Goal: Information Seeking & Learning: Learn about a topic

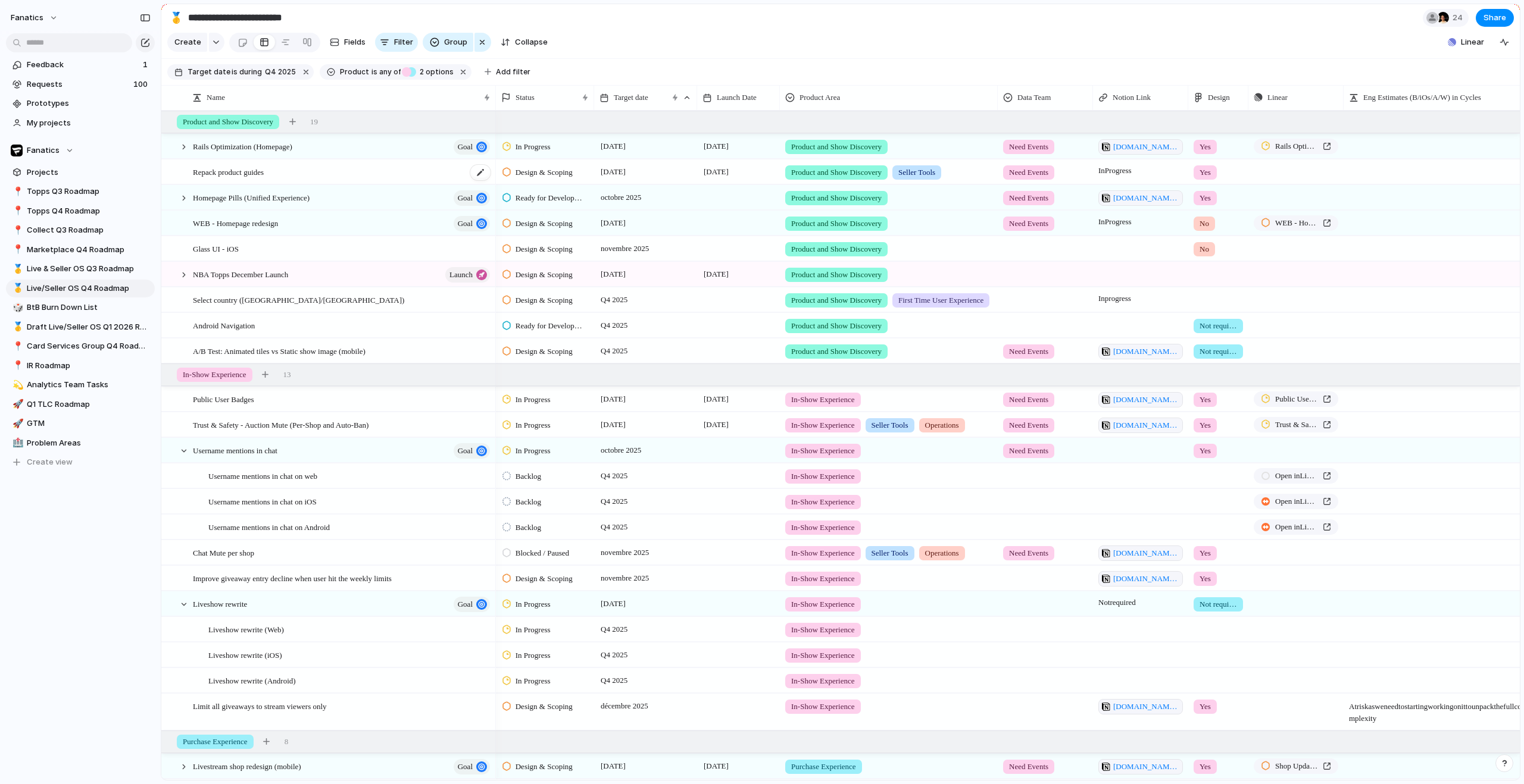
click at [280, 181] on div "Repack product guides" at bounding box center [342, 172] width 299 height 25
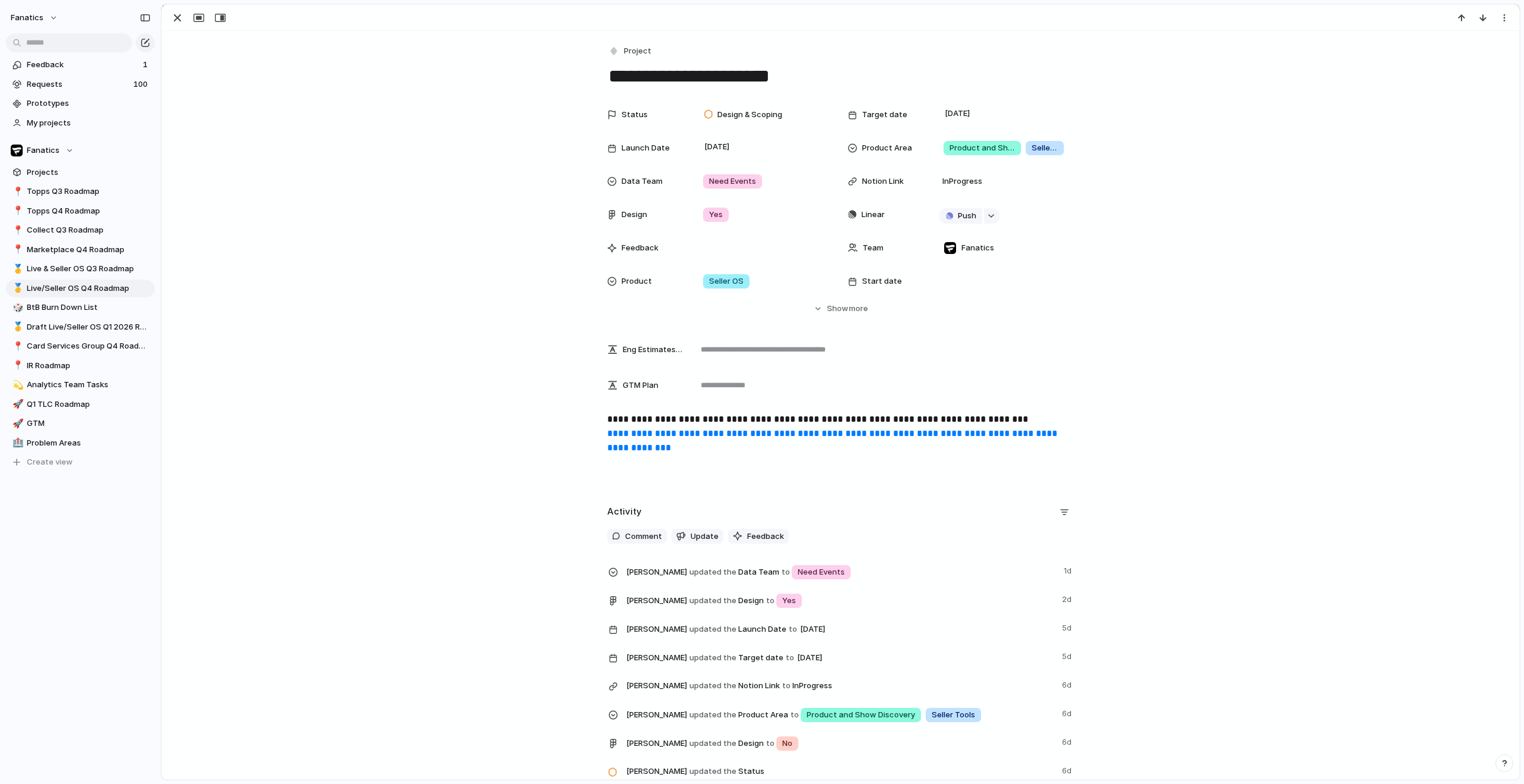
click at [730, 437] on link "**********" at bounding box center [834, 440] width 453 height 23
click at [181, 18] on div "button" at bounding box center [177, 18] width 14 height 14
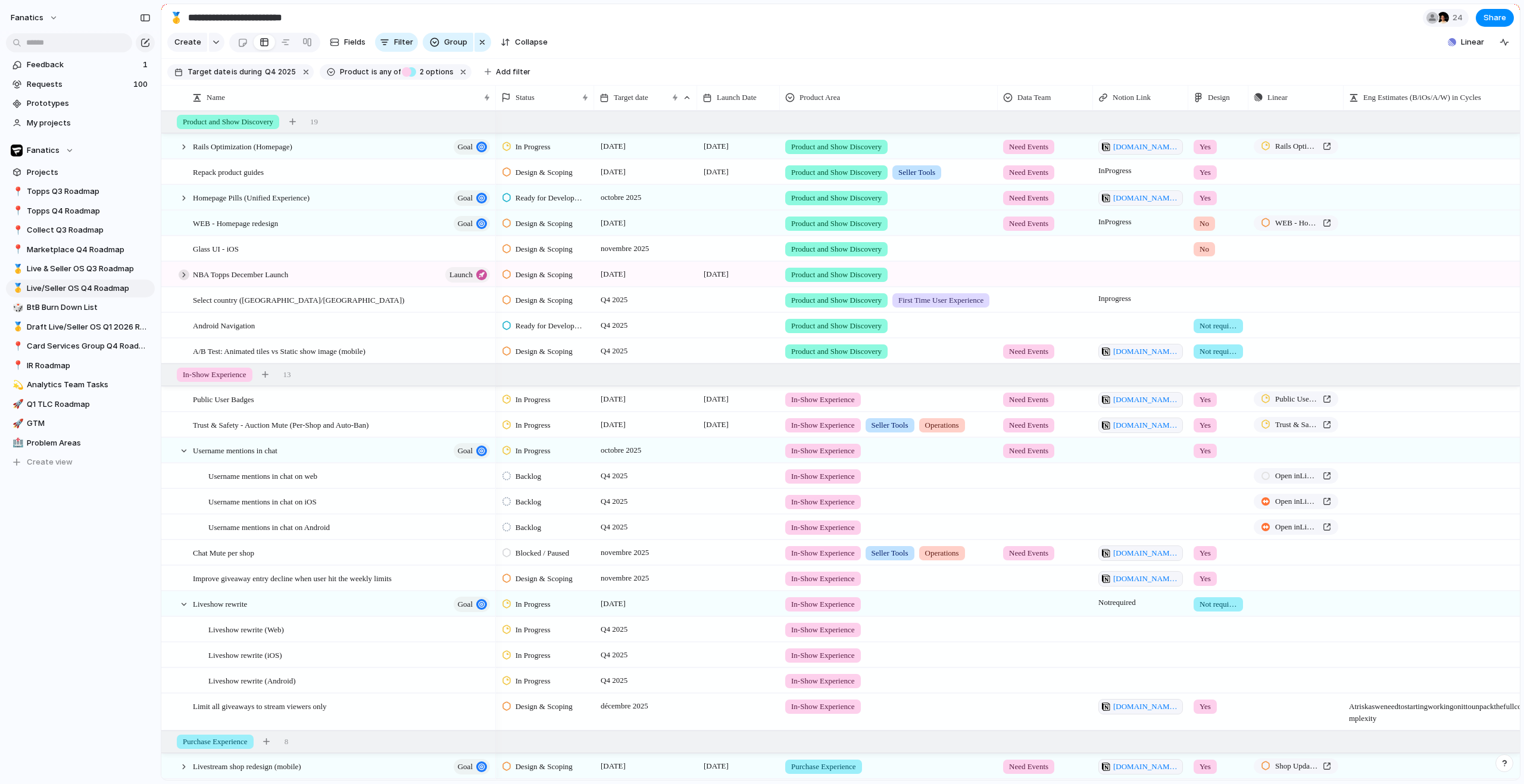
click at [183, 280] on div at bounding box center [183, 275] width 11 height 11
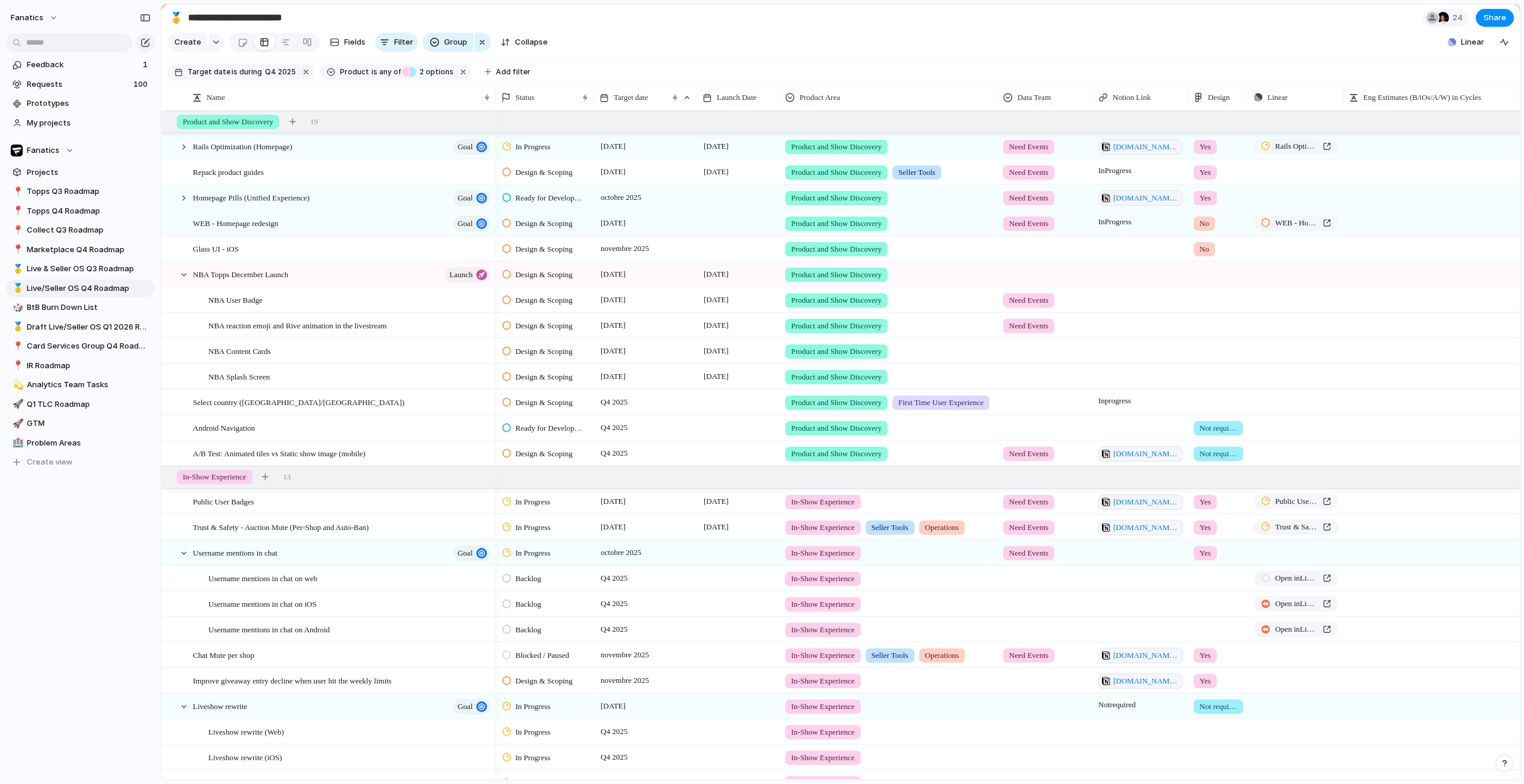
click at [689, 50] on section "Create Fields Filter Group Zoom Collapse Linear" at bounding box center [841, 44] width 1359 height 29
click at [324, 287] on div "NBA Topps December Launch launch" at bounding box center [342, 274] width 299 height 25
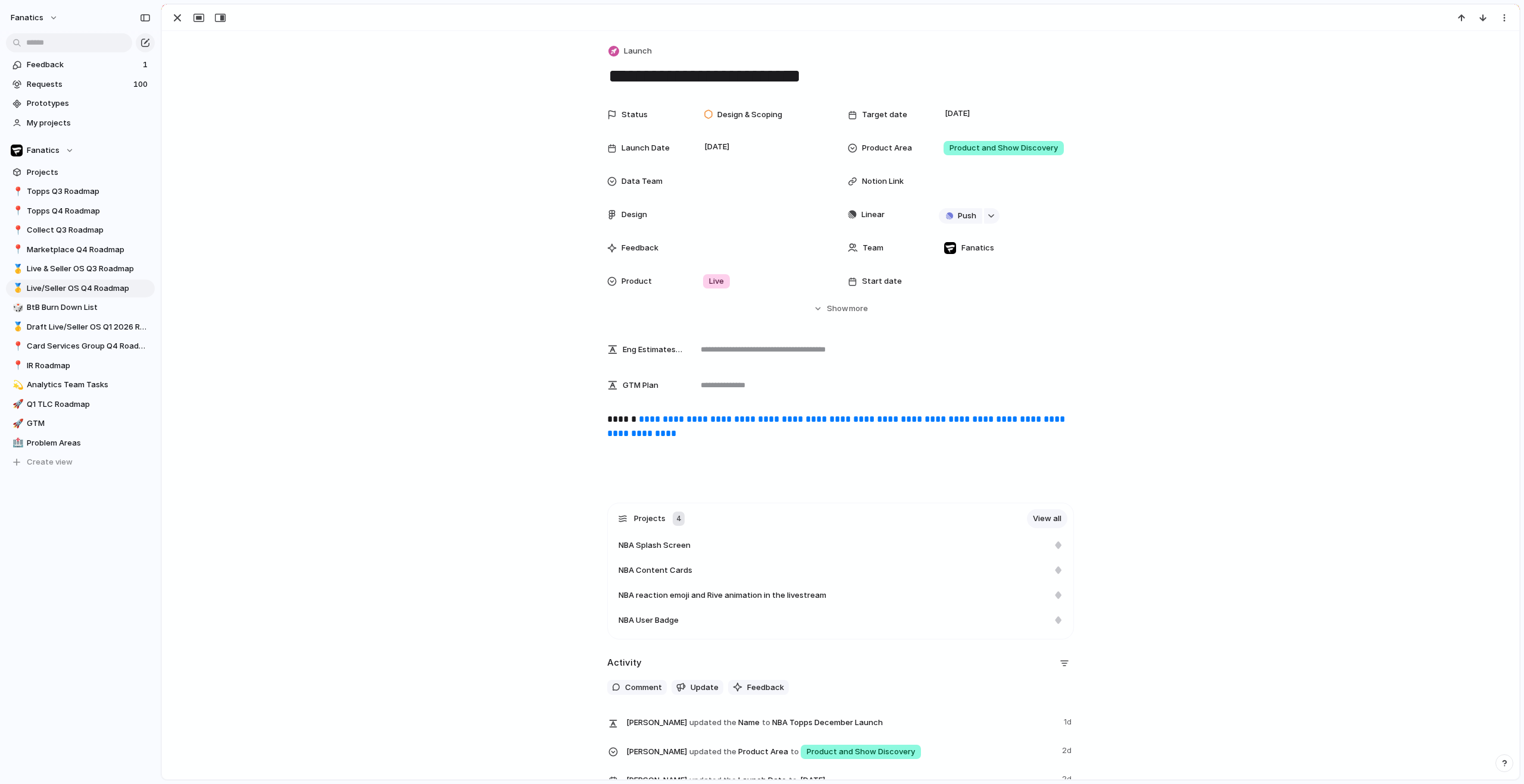
click at [298, 91] on div "**********" at bounding box center [840, 458] width 1357 height 854
click at [170, 15] on div "button" at bounding box center [177, 18] width 14 height 14
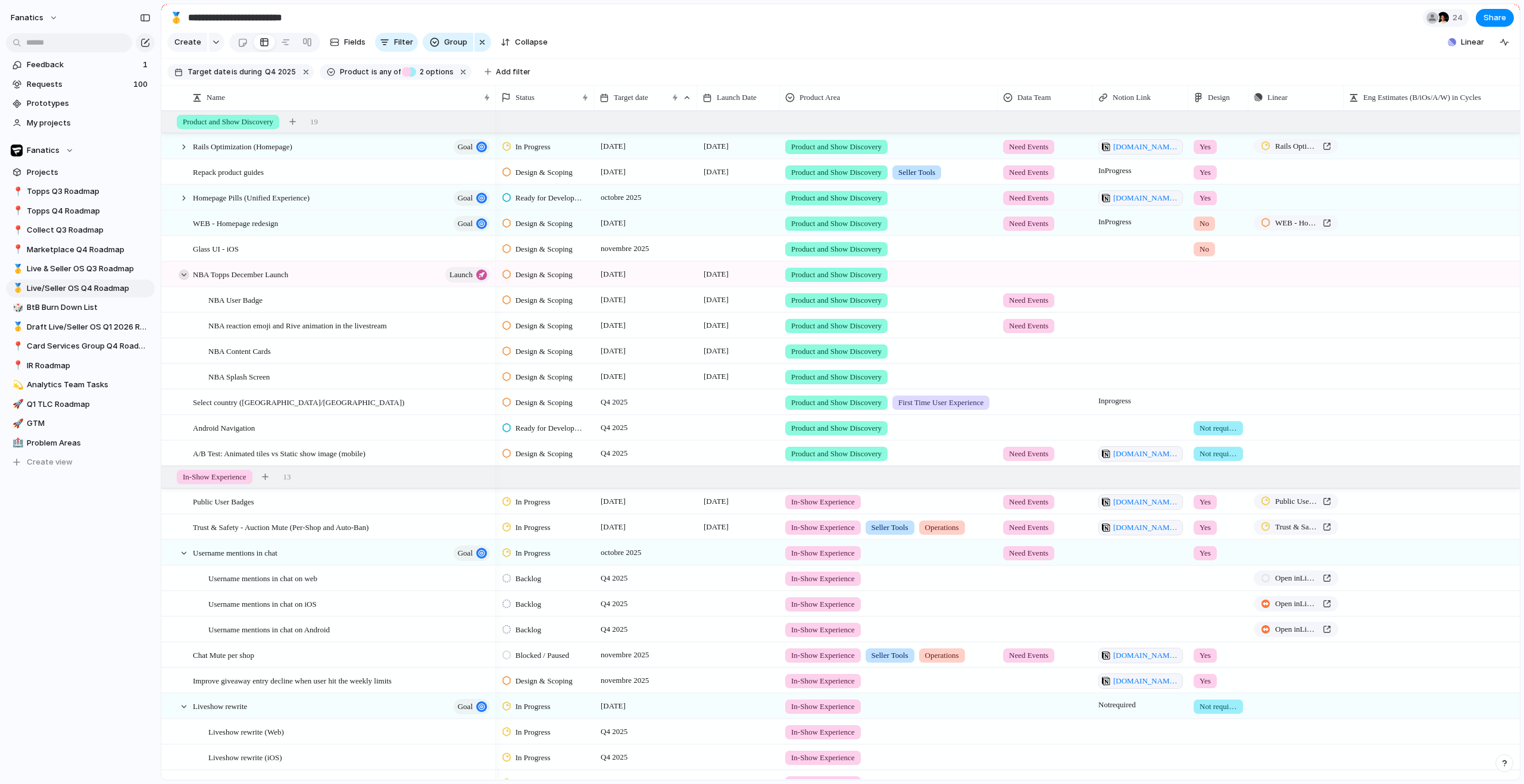
click at [185, 280] on div at bounding box center [183, 275] width 11 height 11
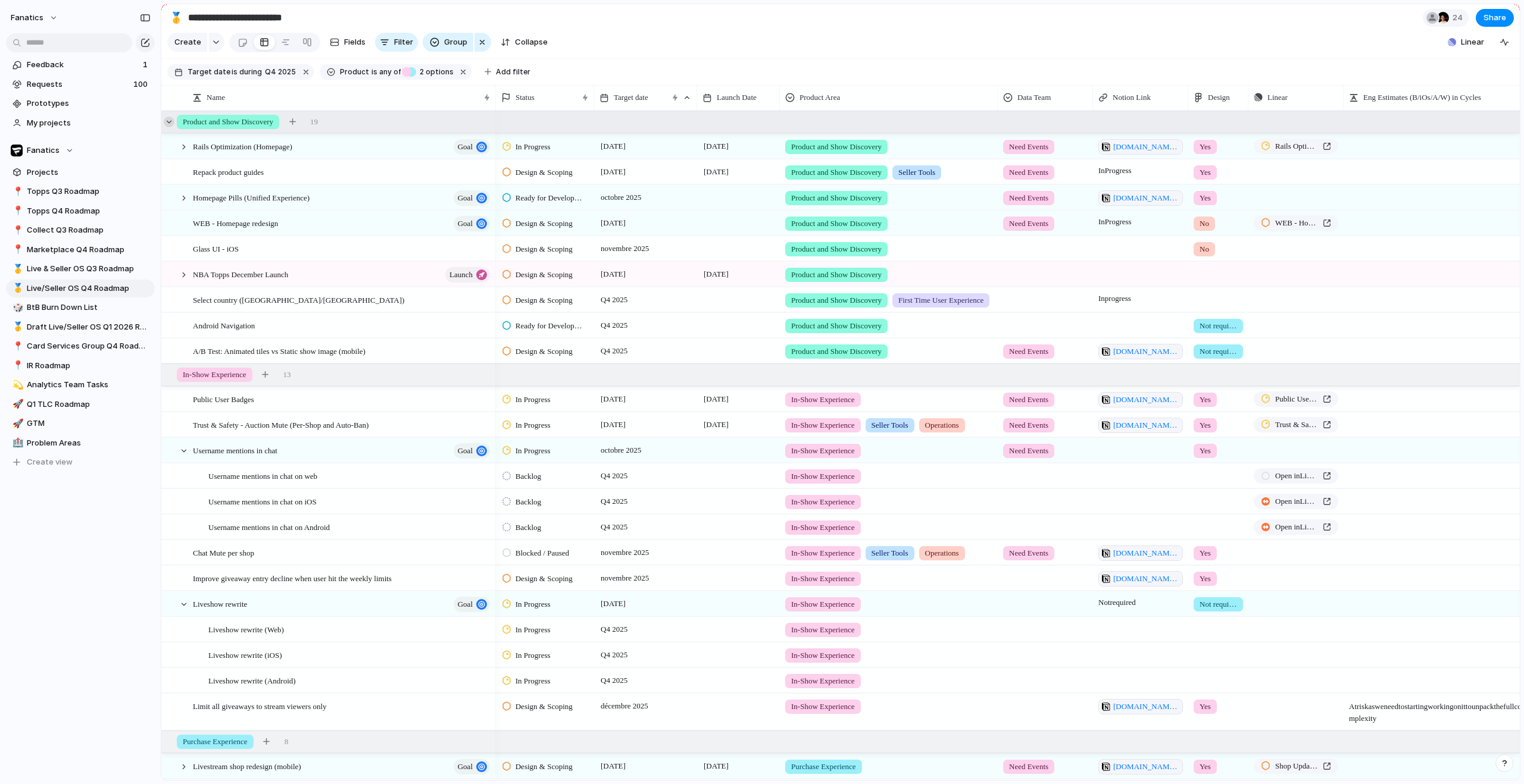
click at [169, 127] on div at bounding box center [169, 122] width 11 height 11
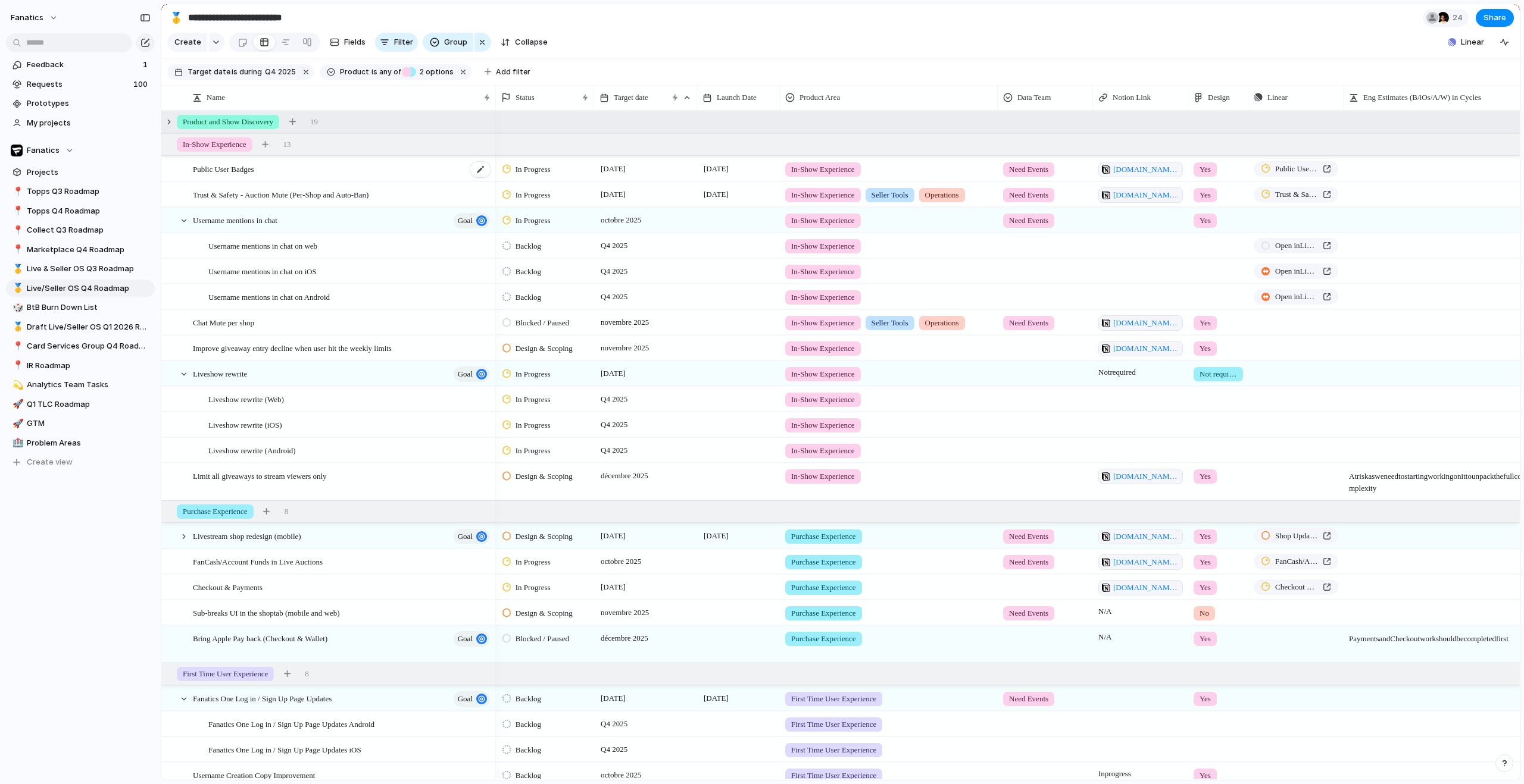
click at [235, 181] on div "Public User Badges" at bounding box center [342, 169] width 299 height 25
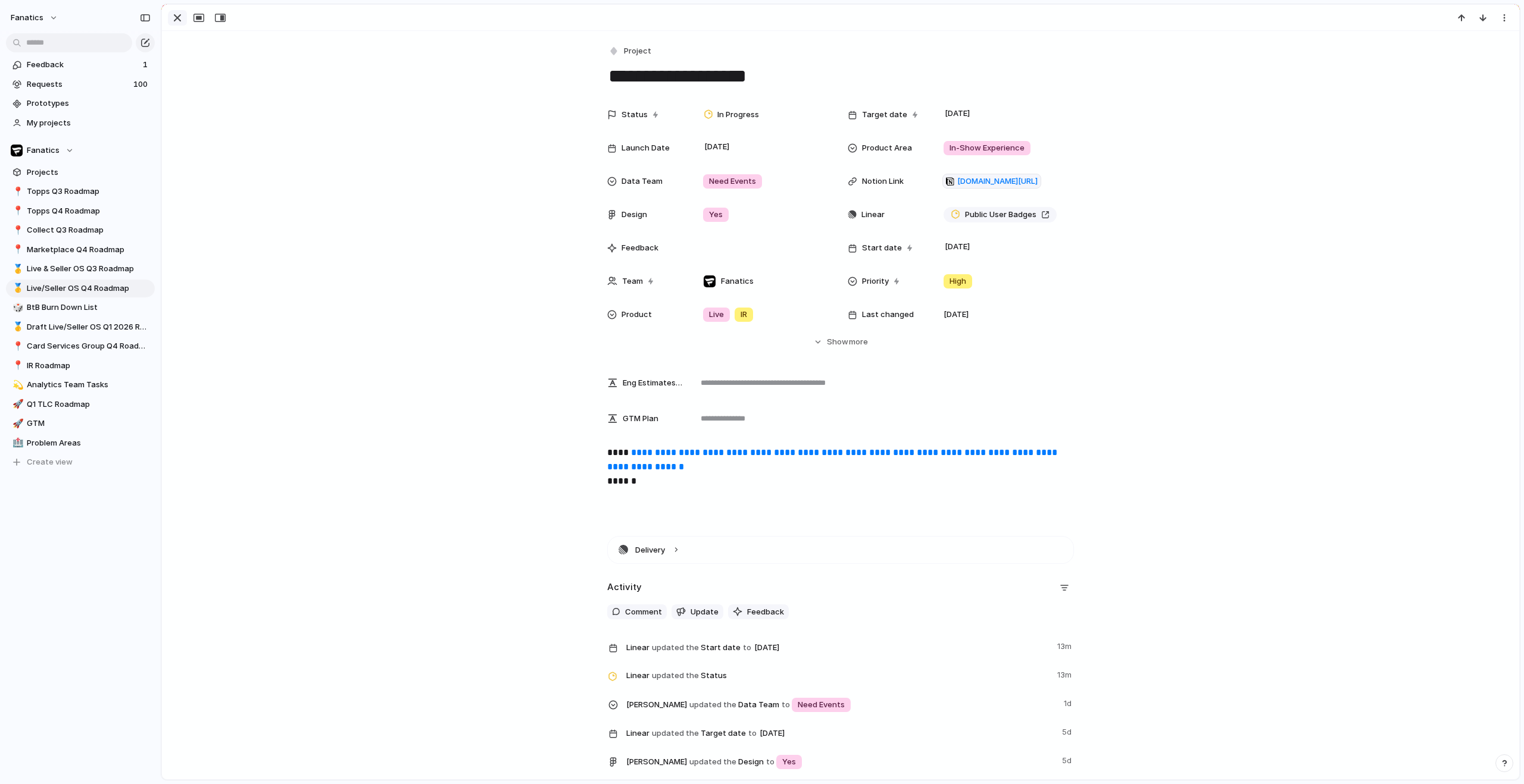
click at [182, 18] on div "button" at bounding box center [177, 18] width 14 height 14
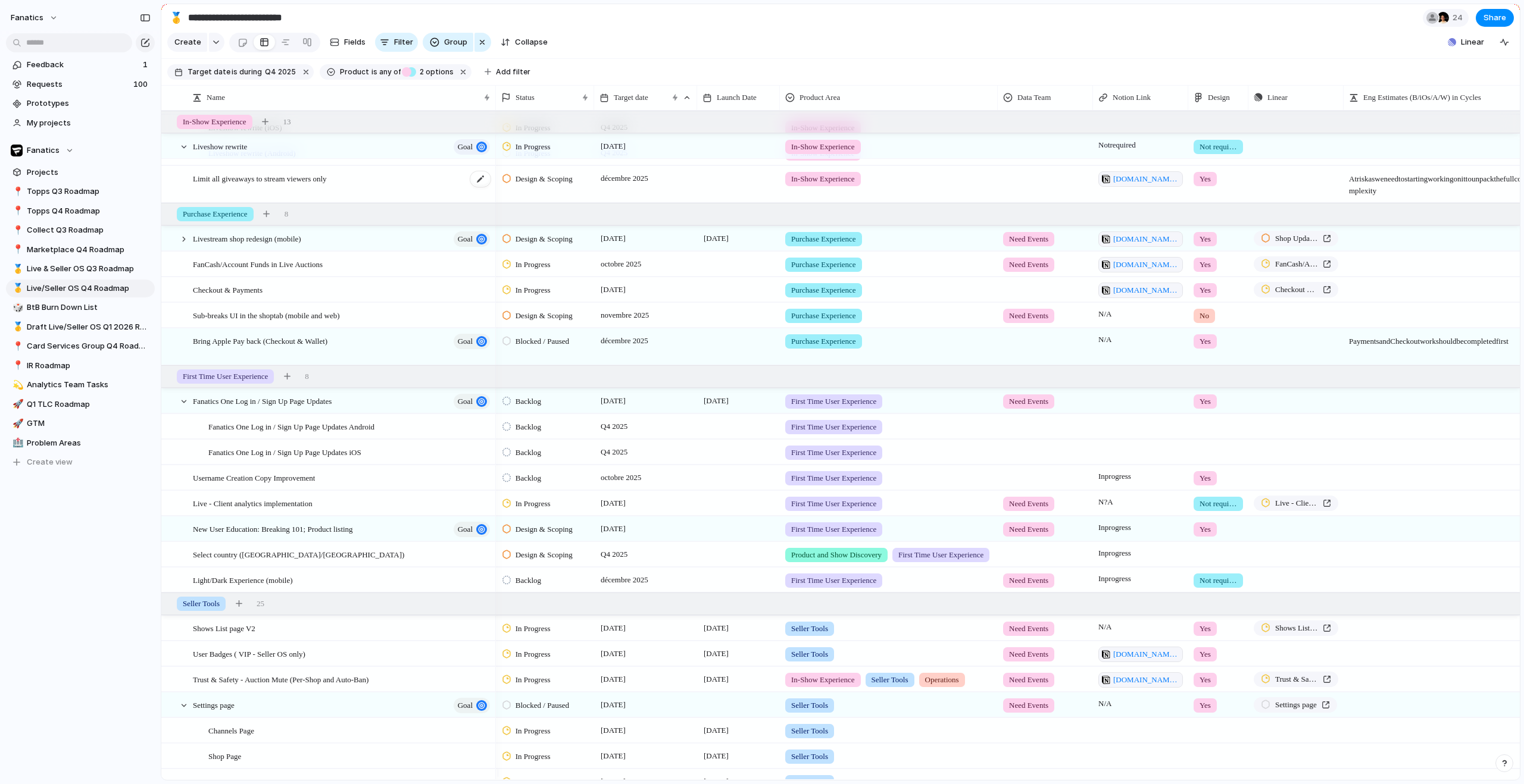
scroll to position [252, 0]
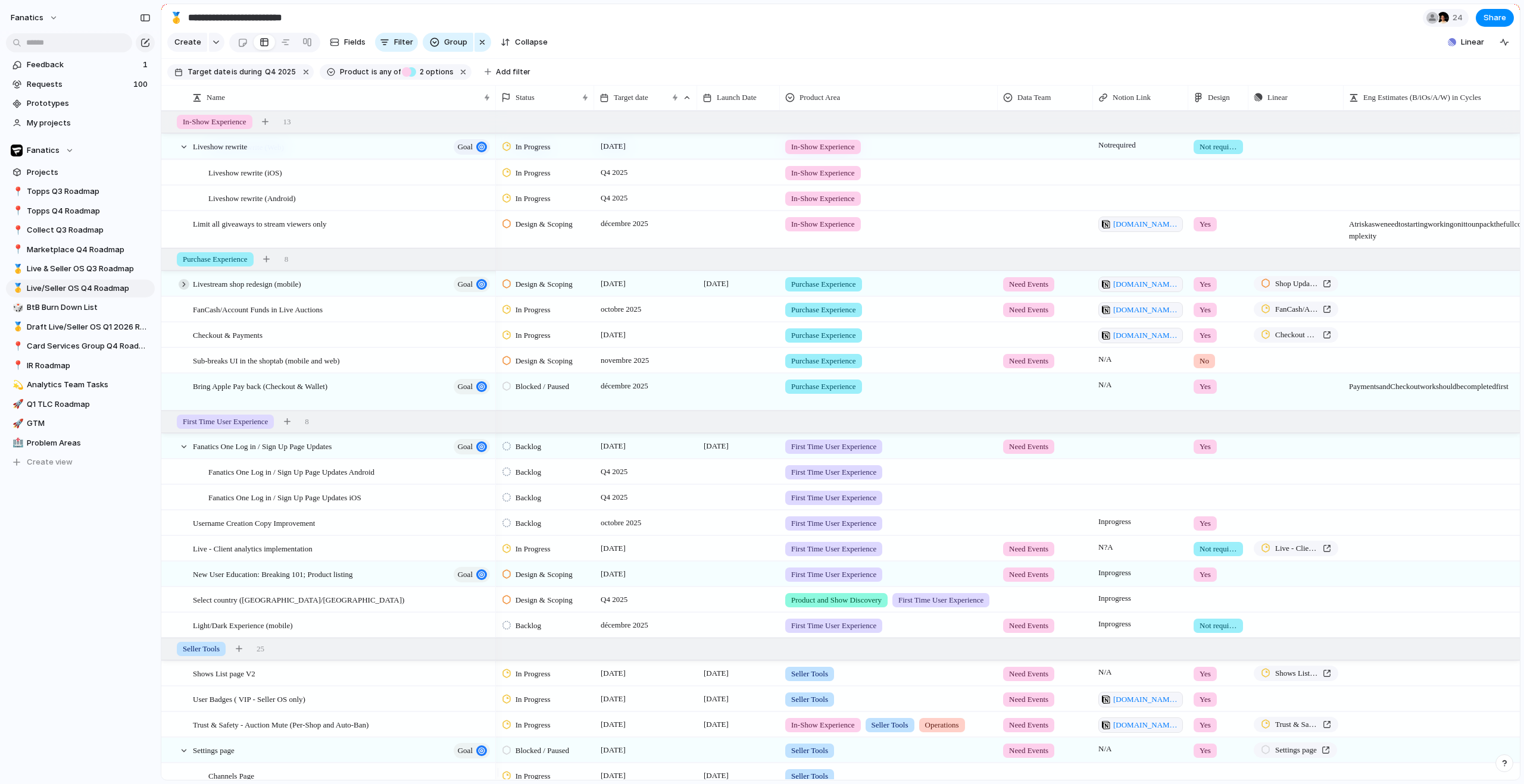
click at [185, 289] on div at bounding box center [183, 284] width 11 height 11
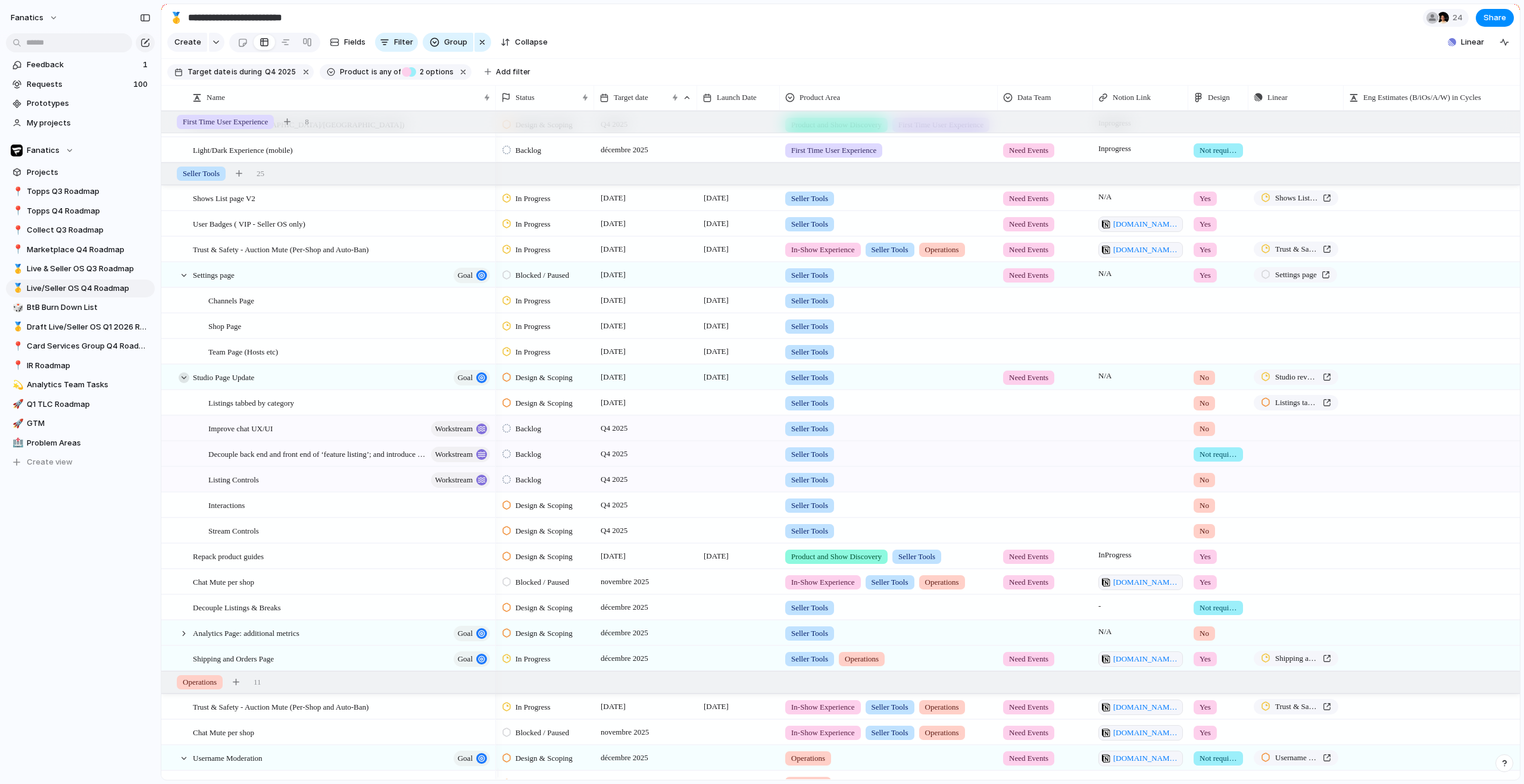
scroll to position [864, 0]
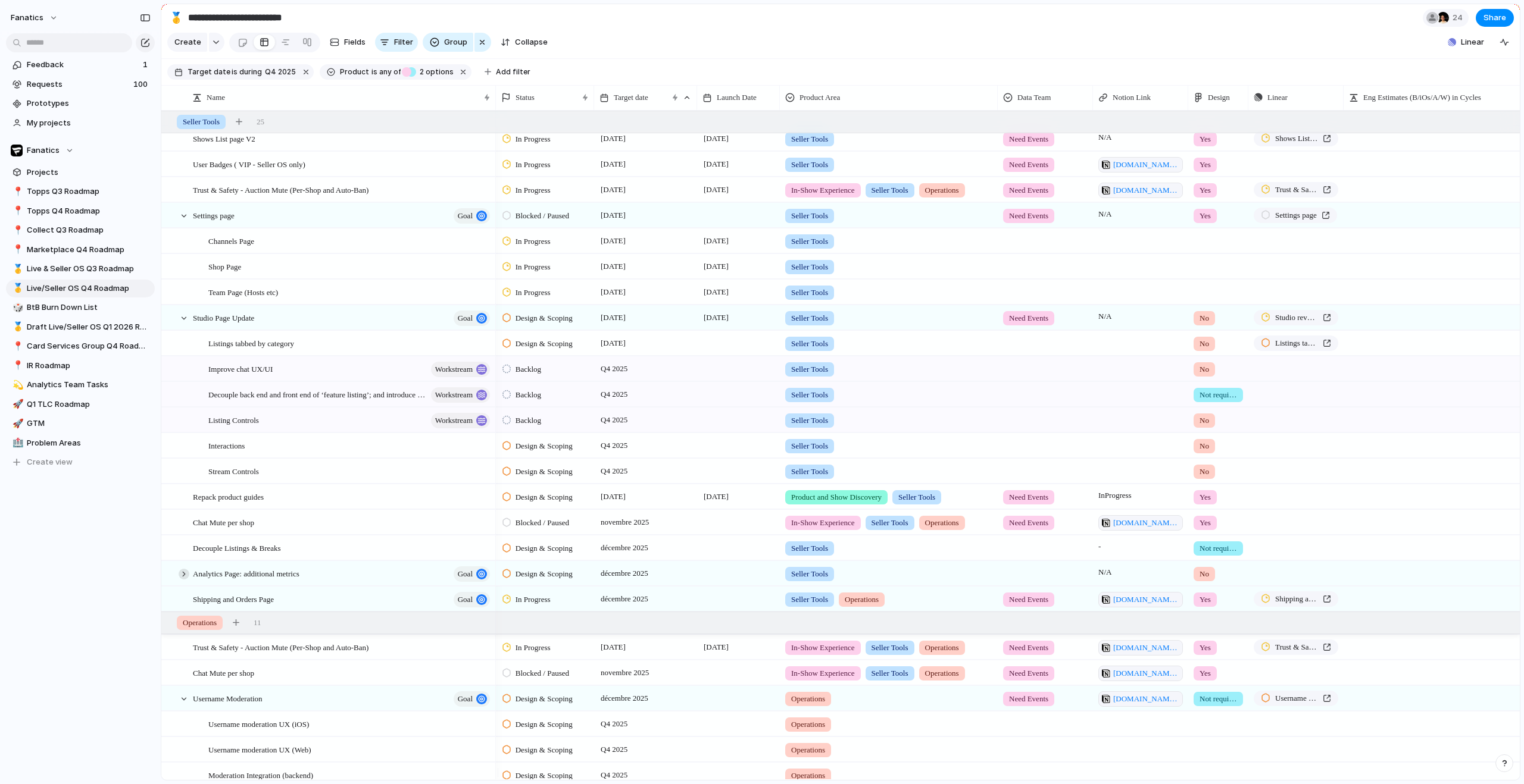
click at [185, 580] on div at bounding box center [183, 574] width 11 height 11
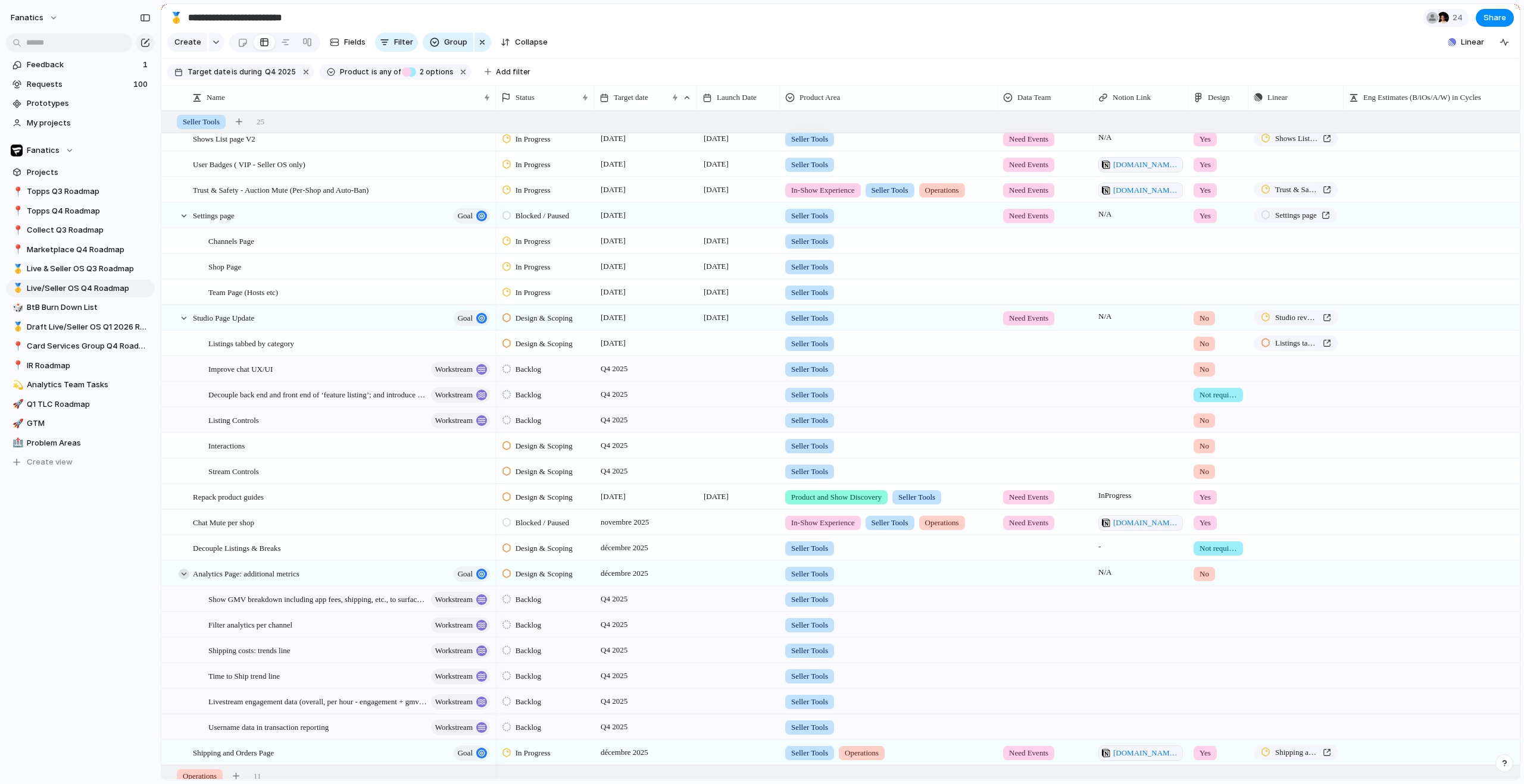
click at [185, 580] on div at bounding box center [183, 574] width 11 height 11
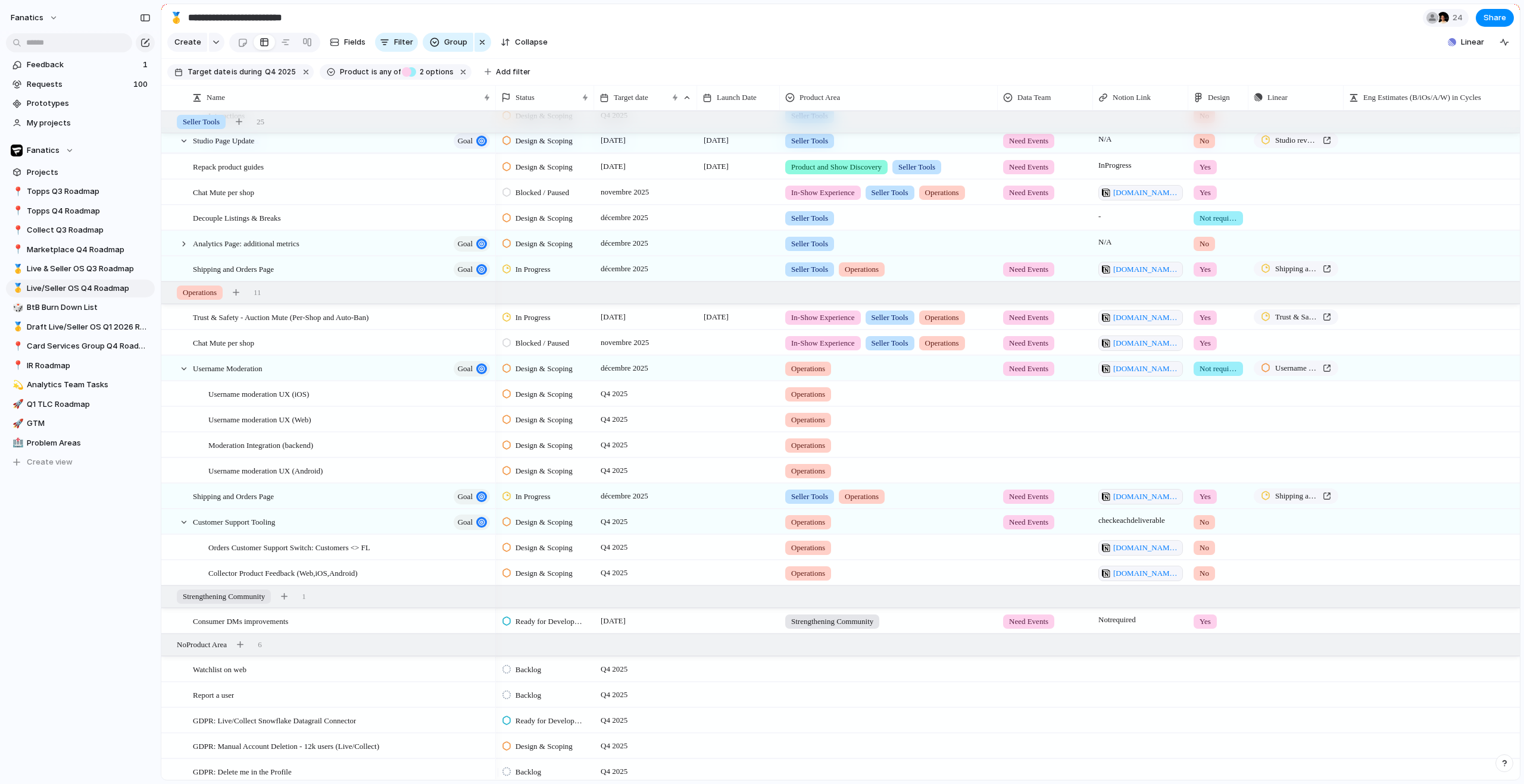
scroll to position [0, 0]
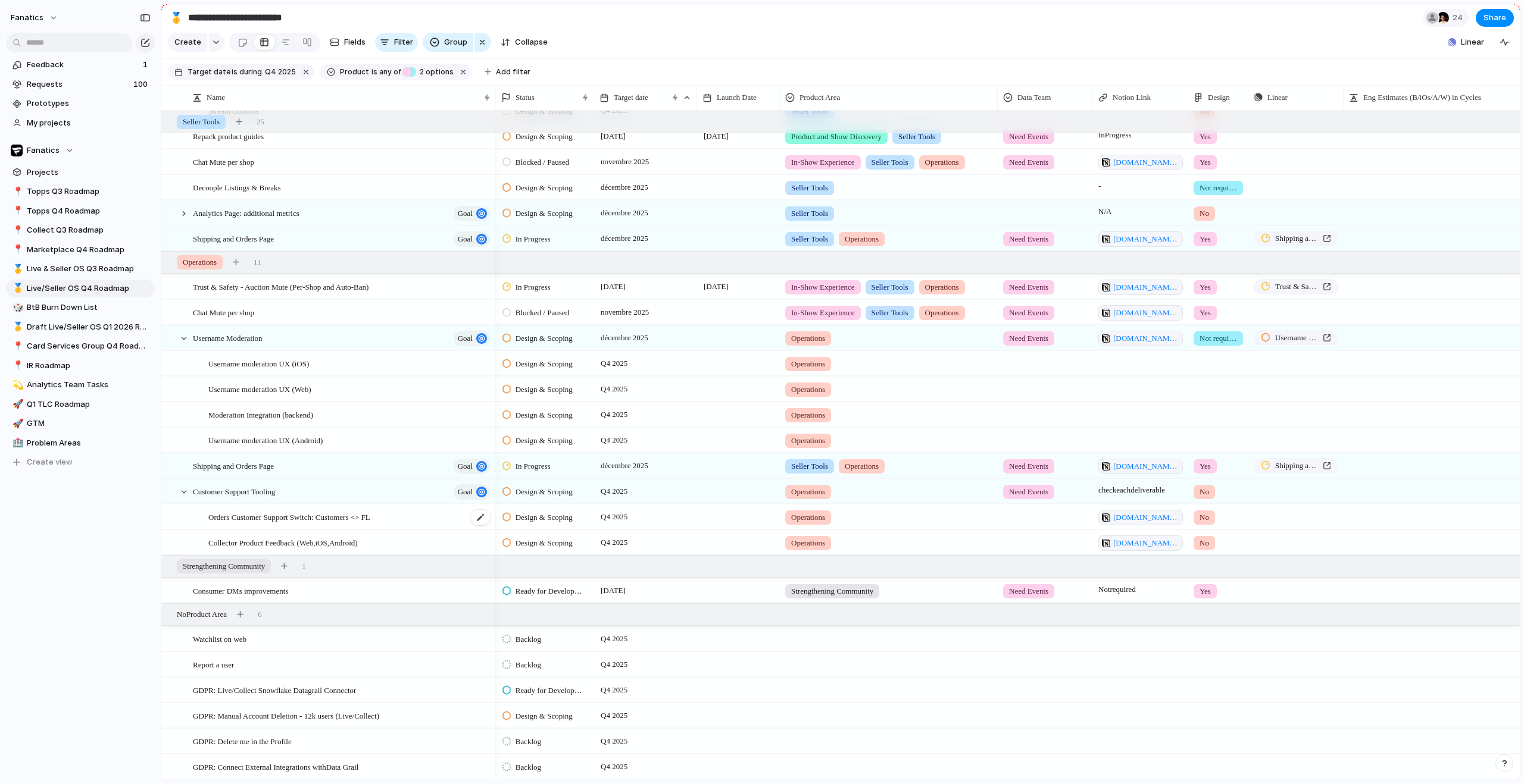
click at [272, 523] on span "Orders Customer Support Switch: Customers <> FL" at bounding box center [289, 516] width 162 height 13
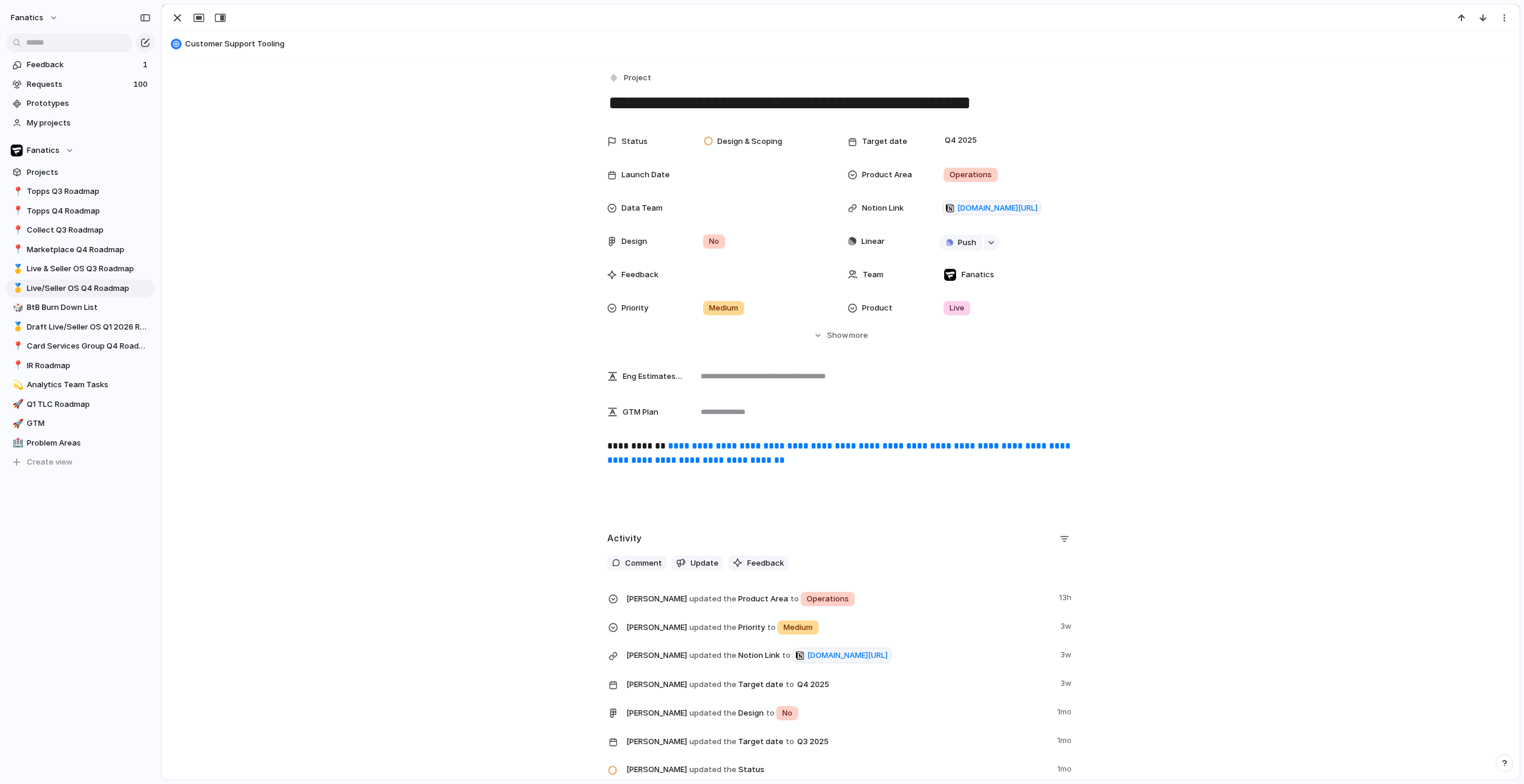
click at [718, 457] on link "**********" at bounding box center [840, 452] width 465 height 23
click at [174, 11] on div "button" at bounding box center [177, 18] width 14 height 14
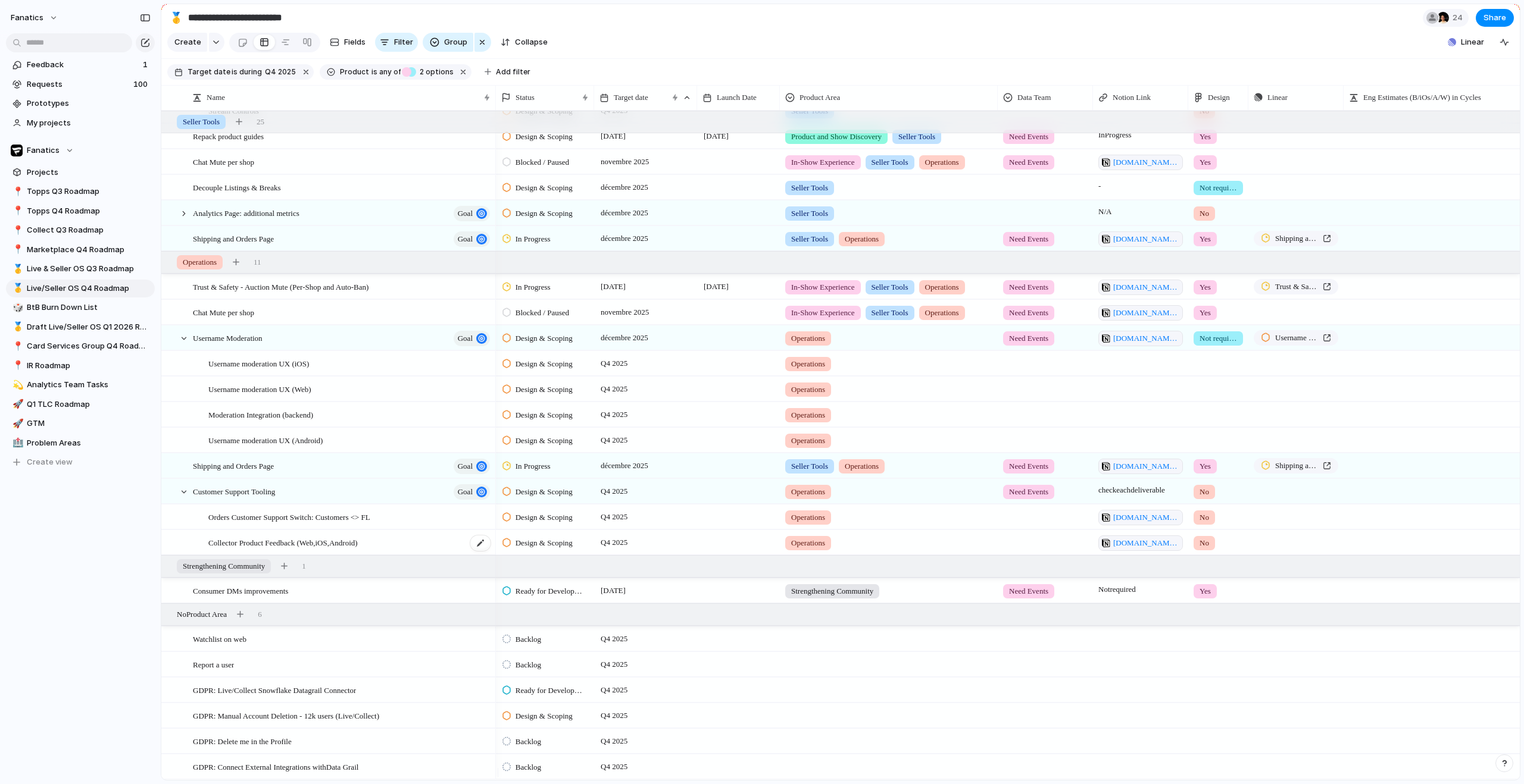
click at [304, 544] on span "Collector Product Feedback (Web,iOS,Android)" at bounding box center [283, 542] width 150 height 13
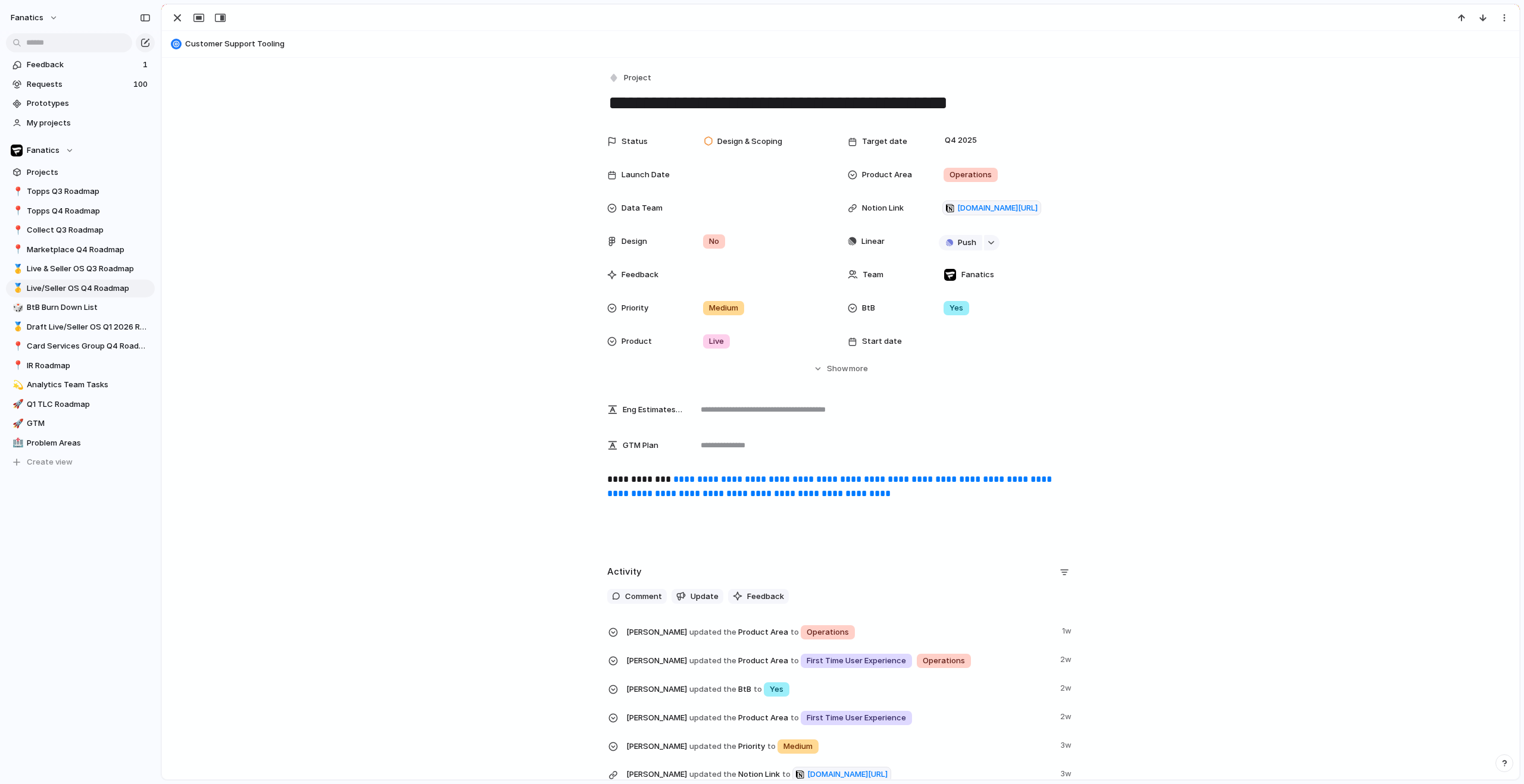
click at [780, 483] on link "**********" at bounding box center [831, 486] width 447 height 23
click at [176, 21] on div "button" at bounding box center [177, 18] width 14 height 14
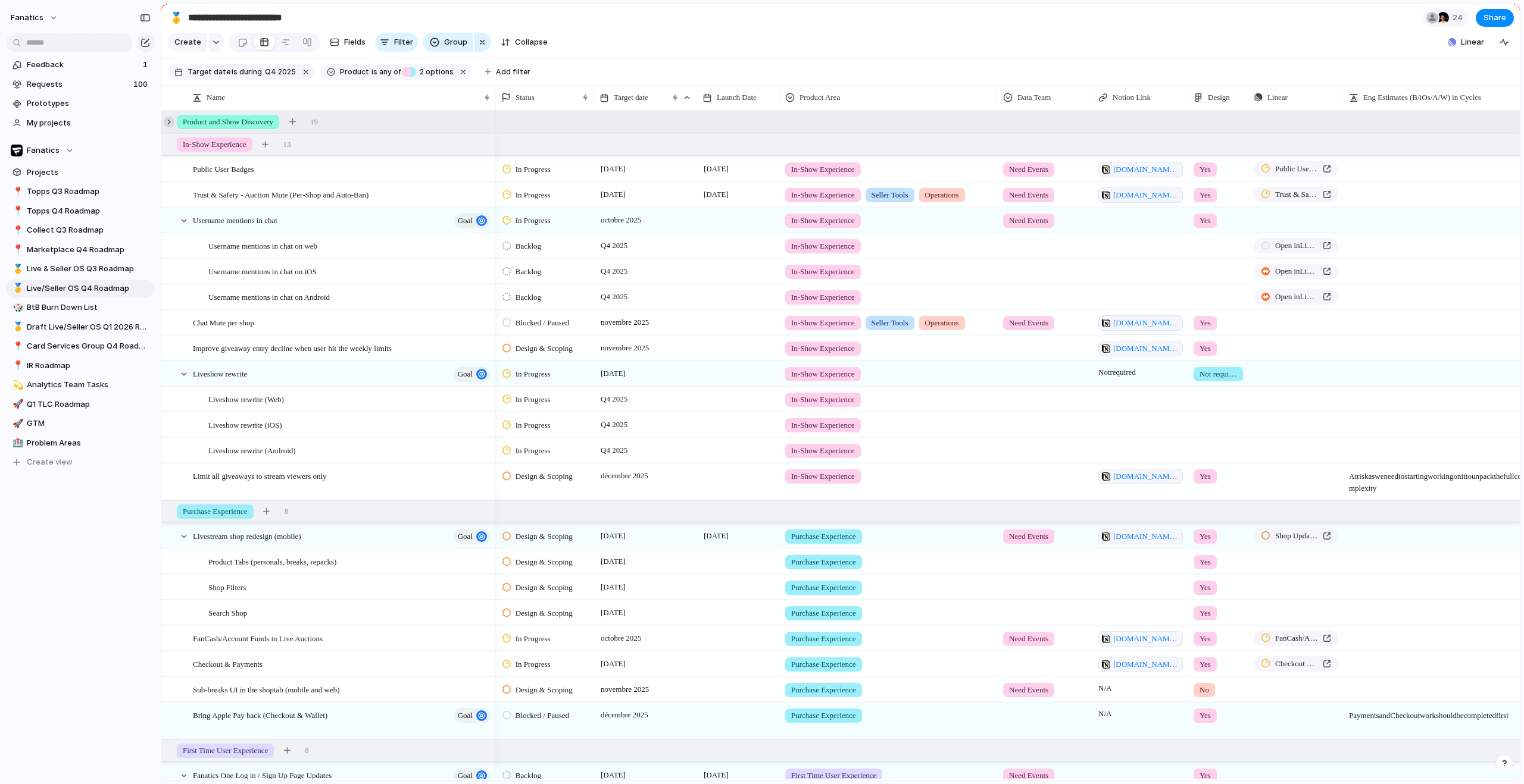
click at [169, 127] on div at bounding box center [169, 122] width 11 height 11
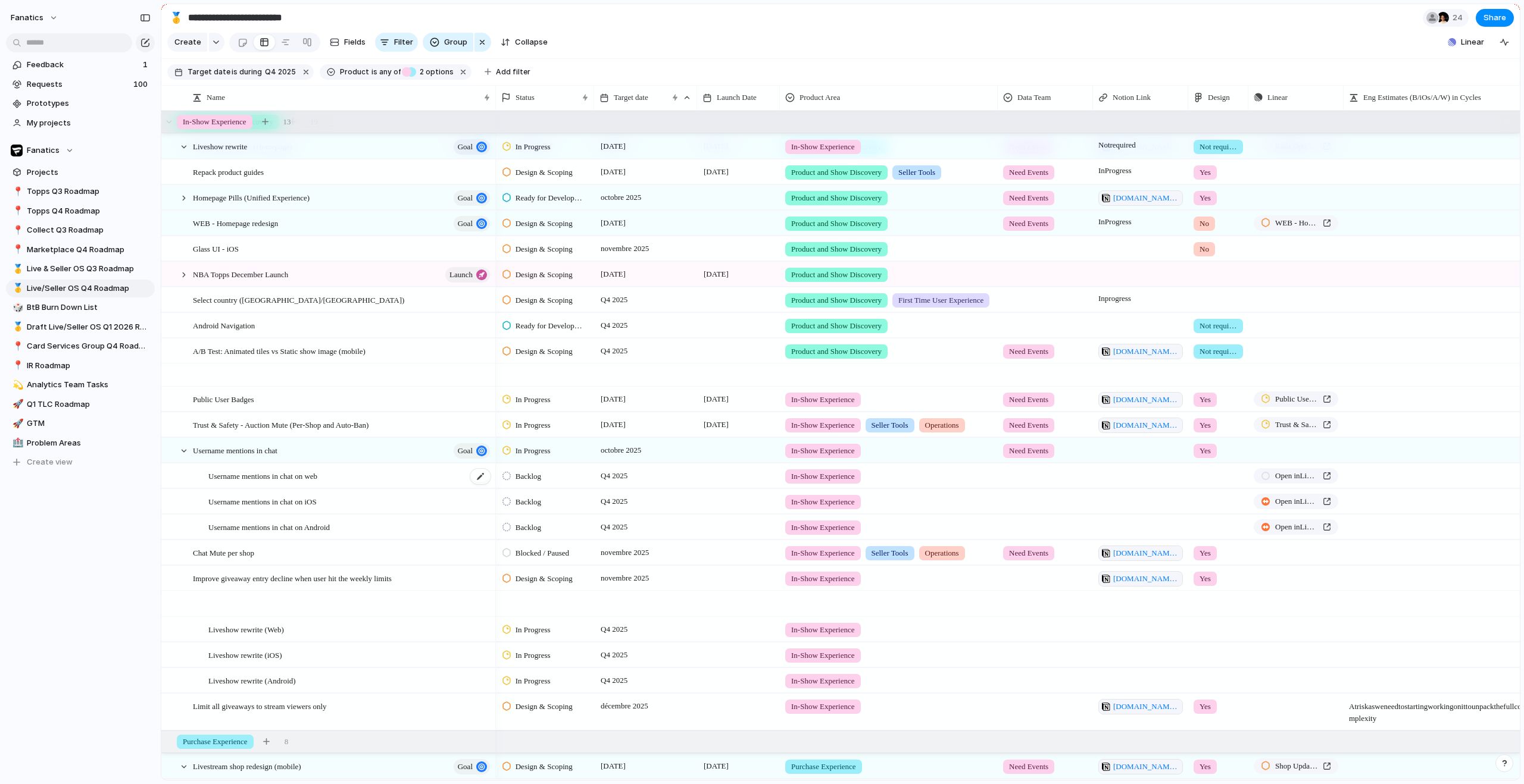
scroll to position [492, 0]
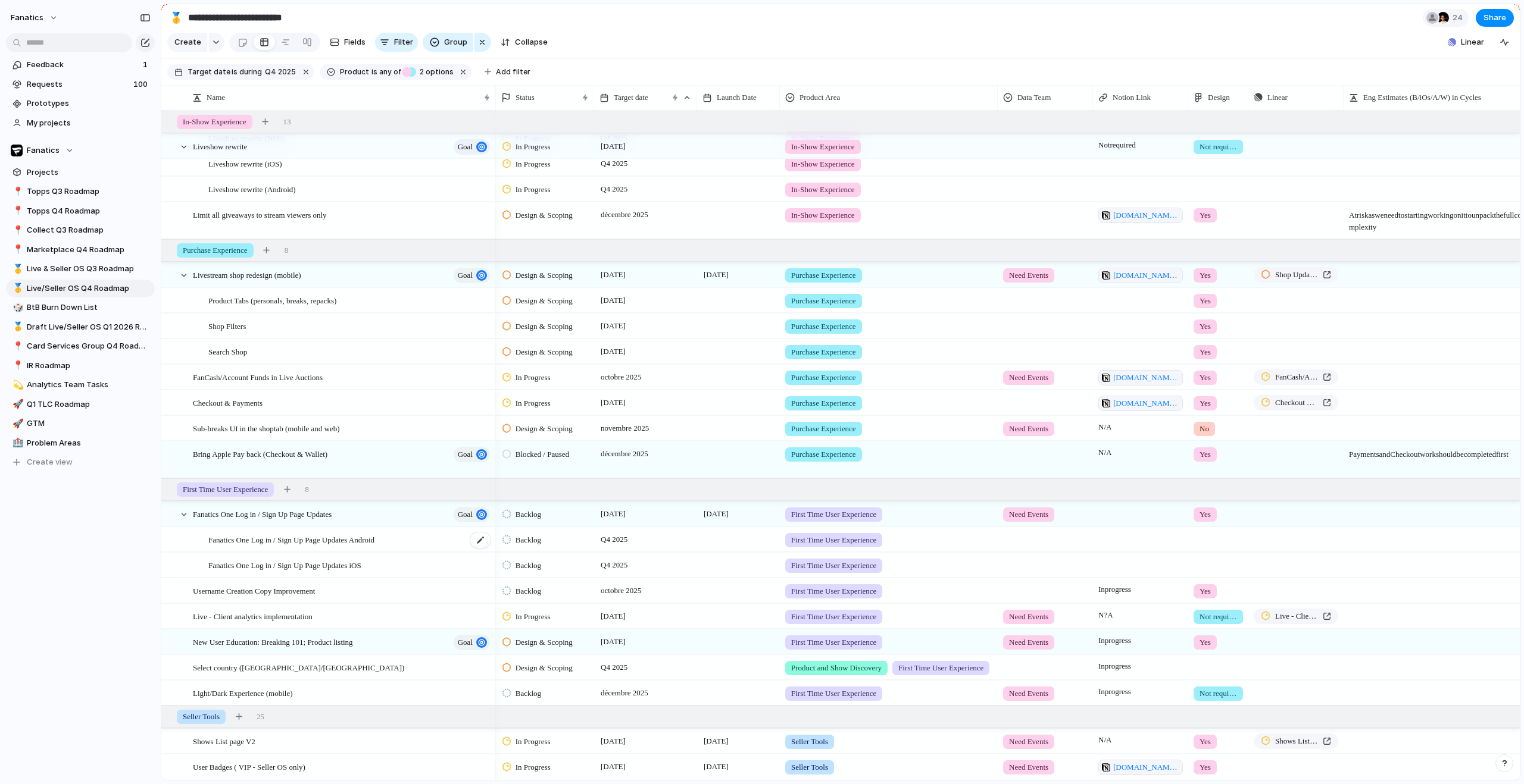
click at [375, 546] on span "Fanatics One Log in / Sign Up Page Updates Android" at bounding box center [291, 539] width 166 height 13
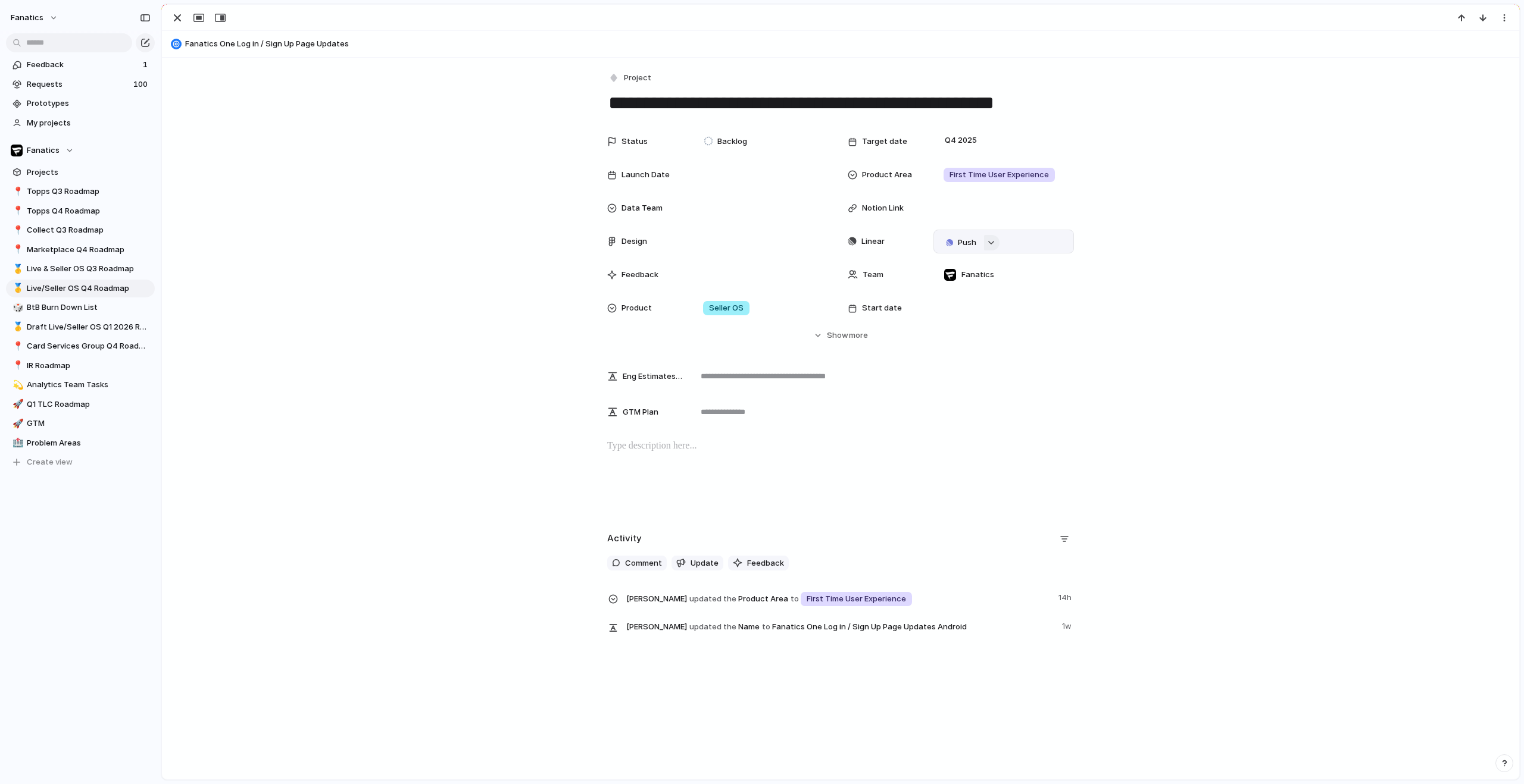
click at [987, 244] on div "button" at bounding box center [991, 242] width 8 height 5
type input "**********"
click at [1033, 293] on span "Issues" at bounding box center [1037, 288] width 24 height 12
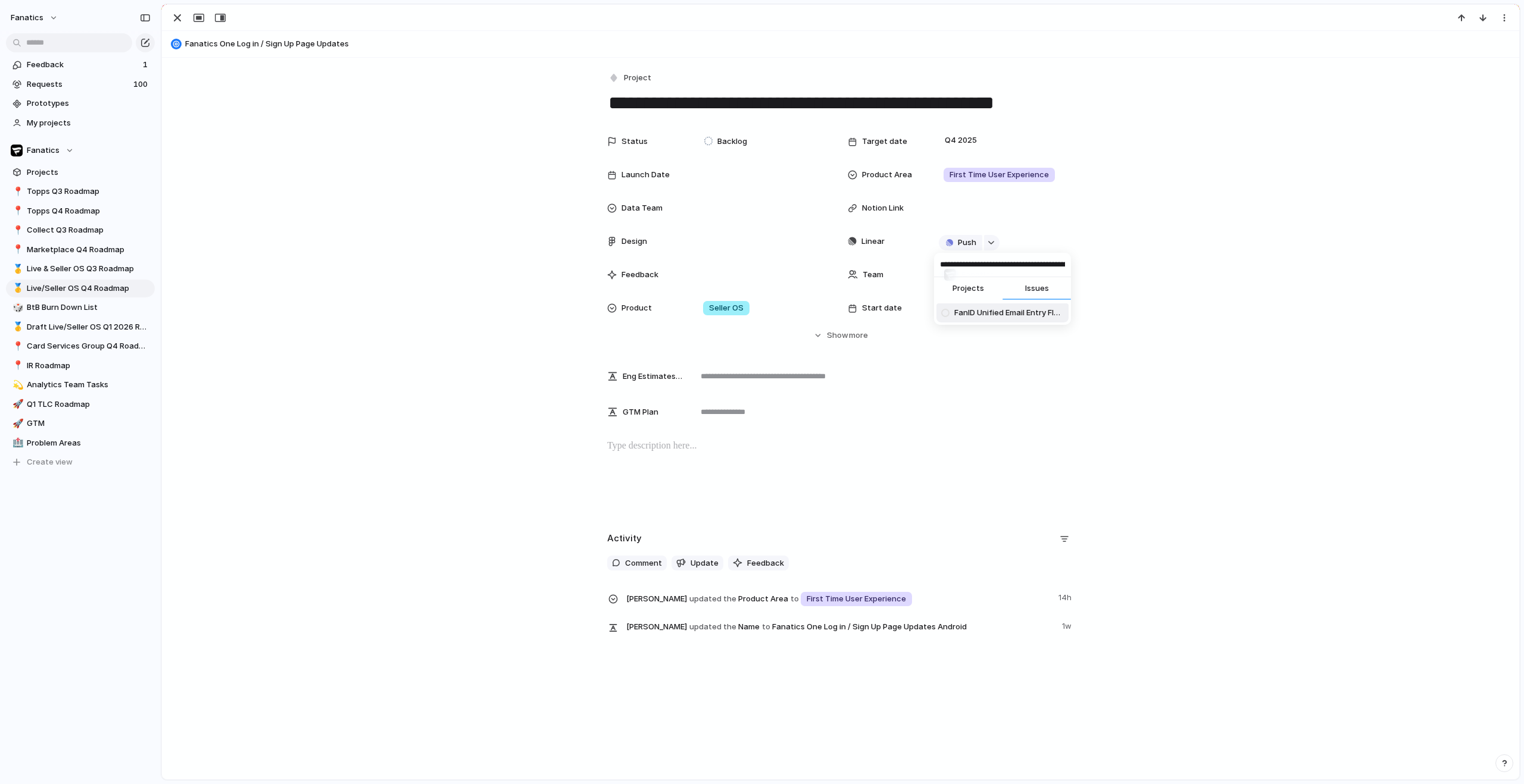
click at [1009, 317] on span "FanID Unified Email Entry Flow" at bounding box center [1009, 313] width 110 height 12
click at [180, 13] on div "button" at bounding box center [177, 18] width 14 height 14
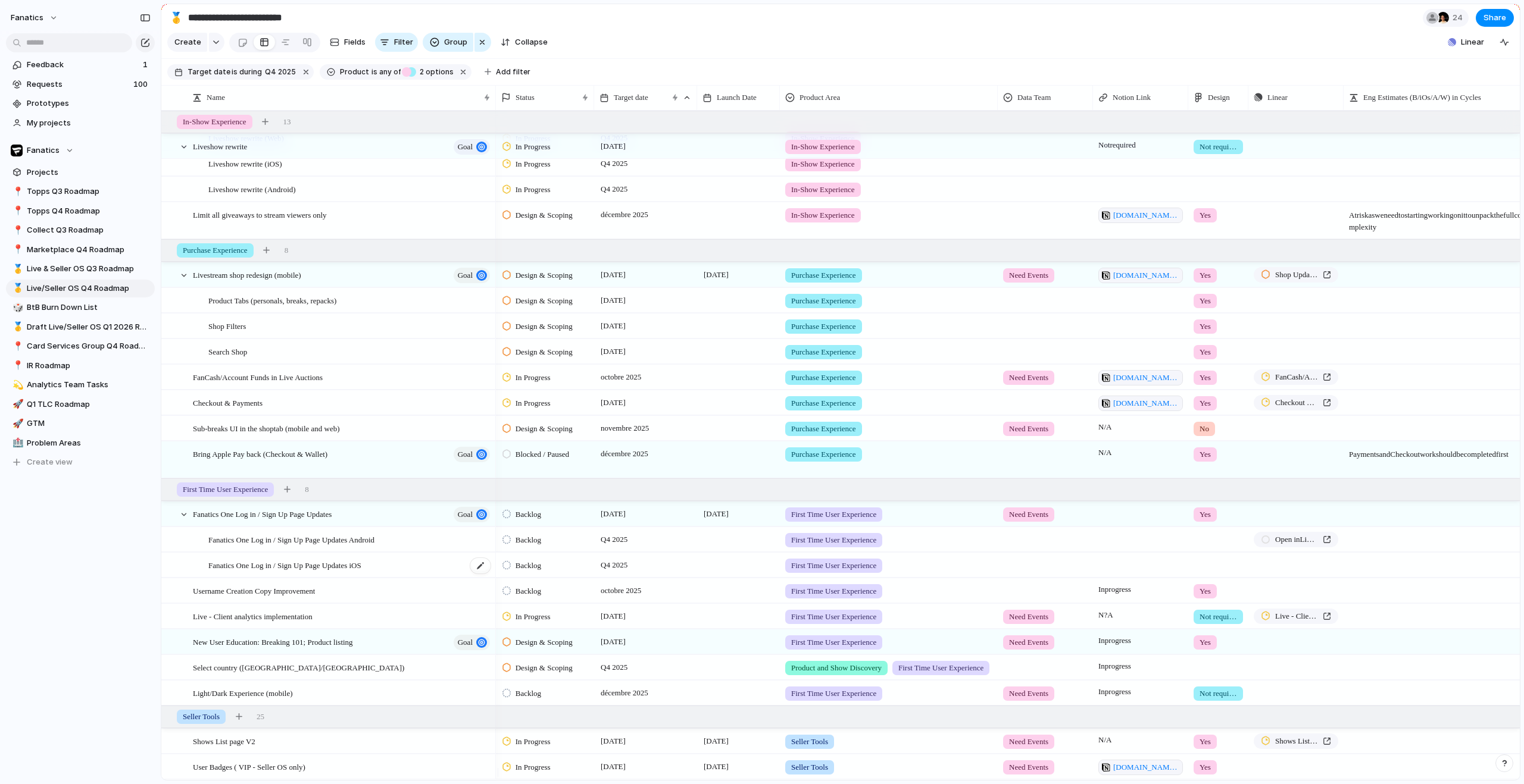
click at [351, 572] on span "Fanatics One Log in / Sign Up Page Updates iOS" at bounding box center [285, 564] width 153 height 13
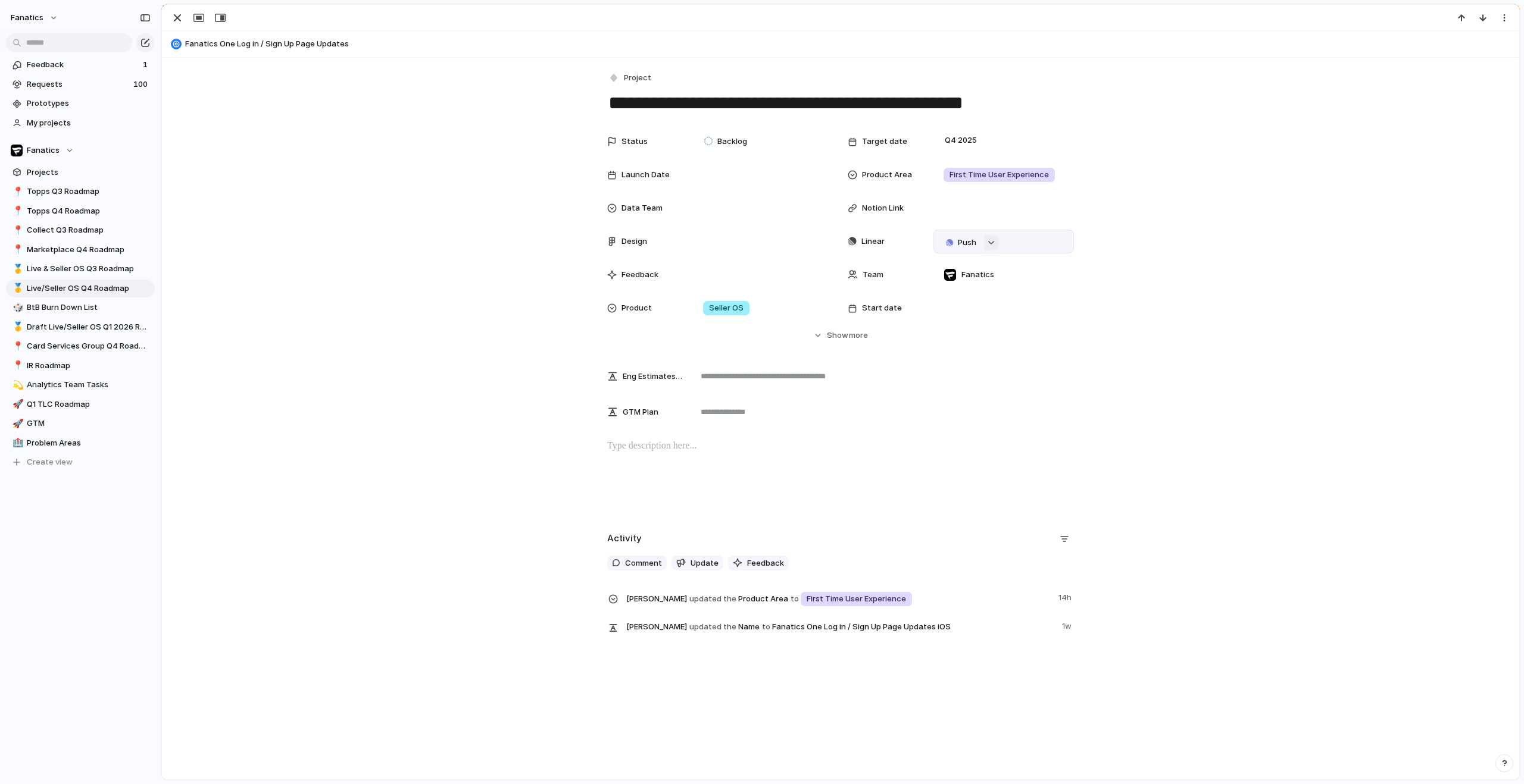
click at [990, 240] on div "button" at bounding box center [991, 242] width 8 height 5
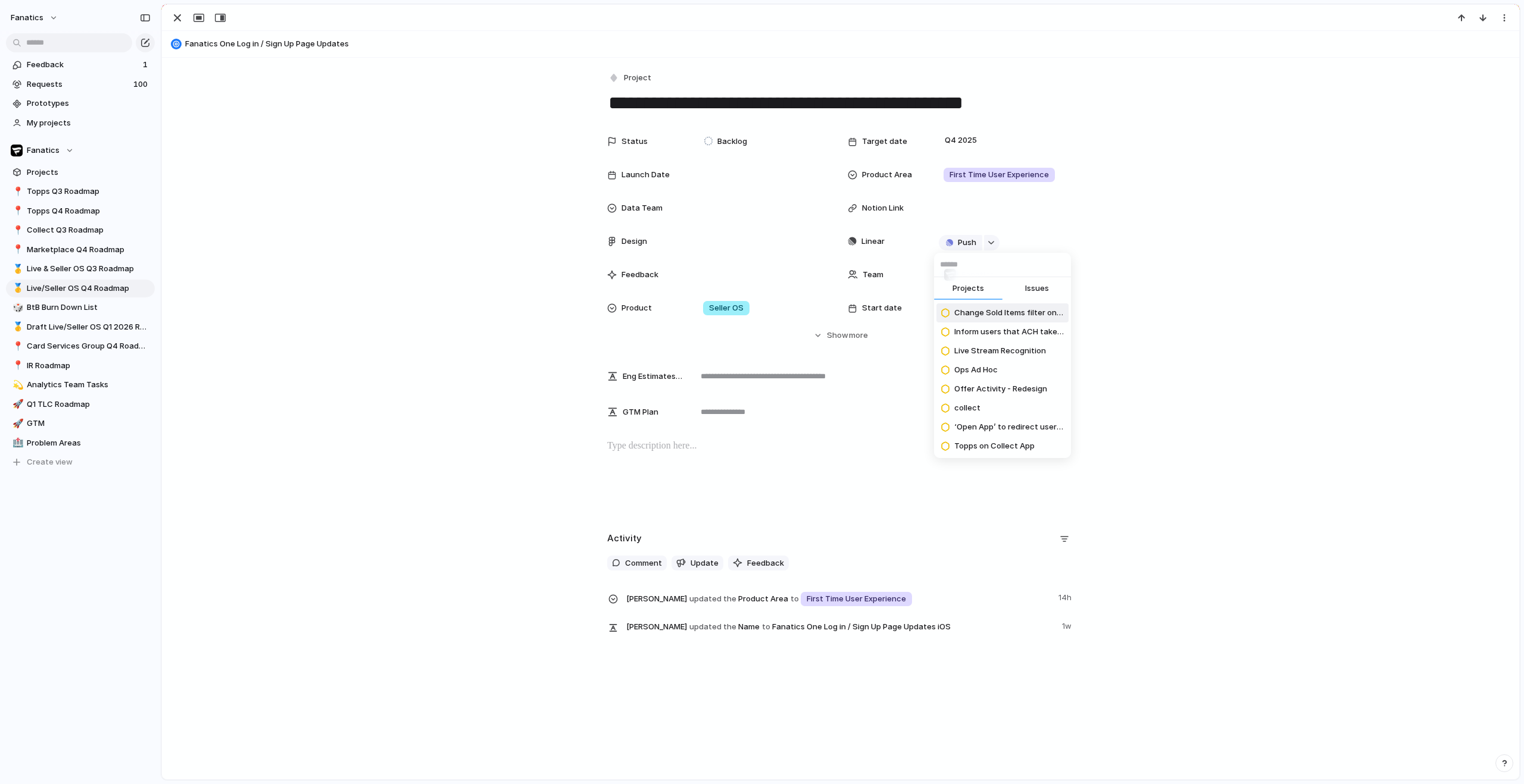
click at [1040, 288] on span "Issues" at bounding box center [1037, 288] width 24 height 12
click at [965, 266] on input "text" at bounding box center [1002, 265] width 137 height 24
paste input "**********"
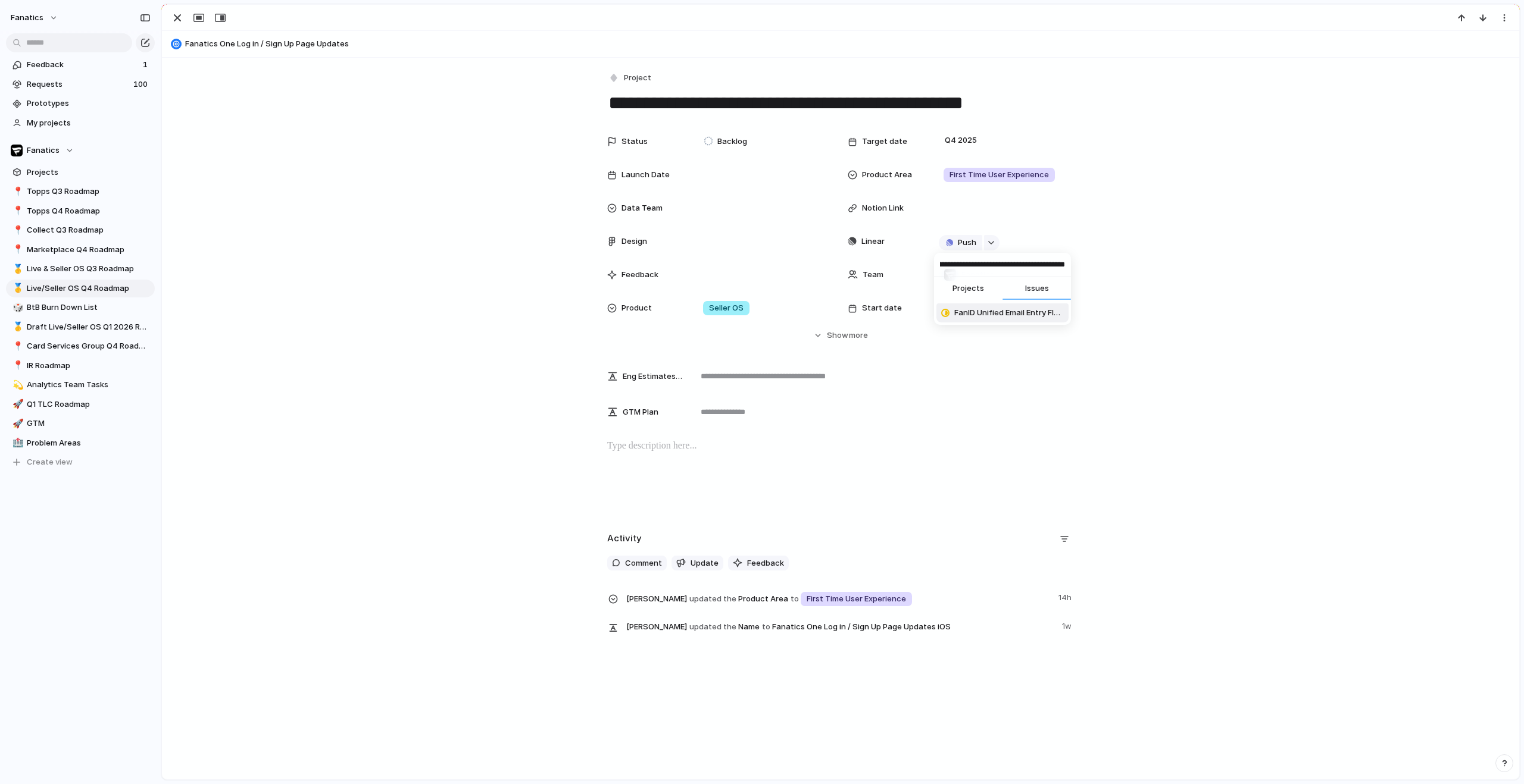
type input "**********"
click at [981, 313] on span "FanID Unified Email Entry Flow" at bounding box center [1009, 313] width 110 height 12
click at [1180, 223] on div "Status Backlog Target date Q4 2025 Launch Date Product Area First Time User Exp…" at bounding box center [841, 235] width 1329 height 211
click at [176, 25] on div "button" at bounding box center [177, 18] width 14 height 14
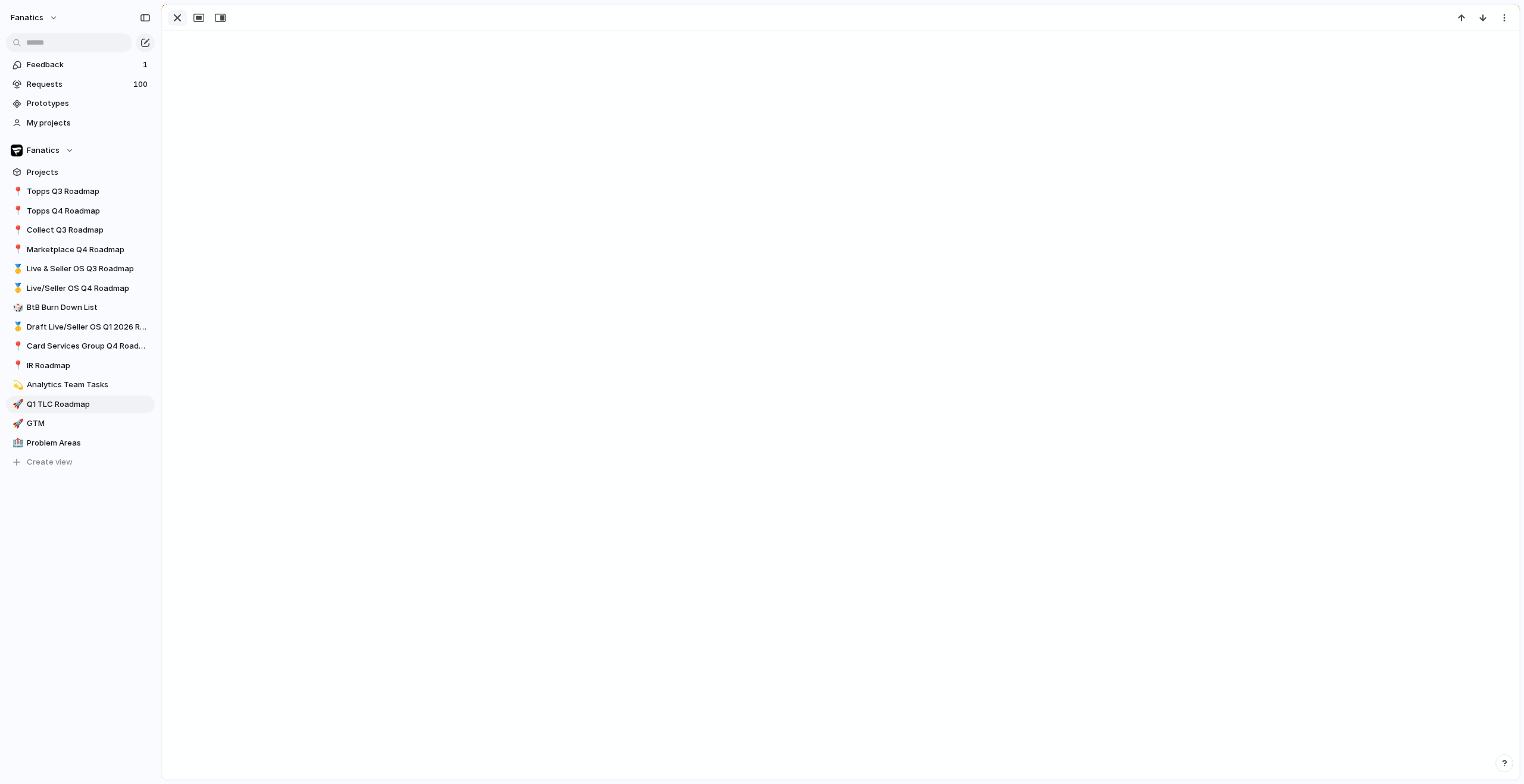
click at [177, 18] on div "button" at bounding box center [177, 18] width 14 height 14
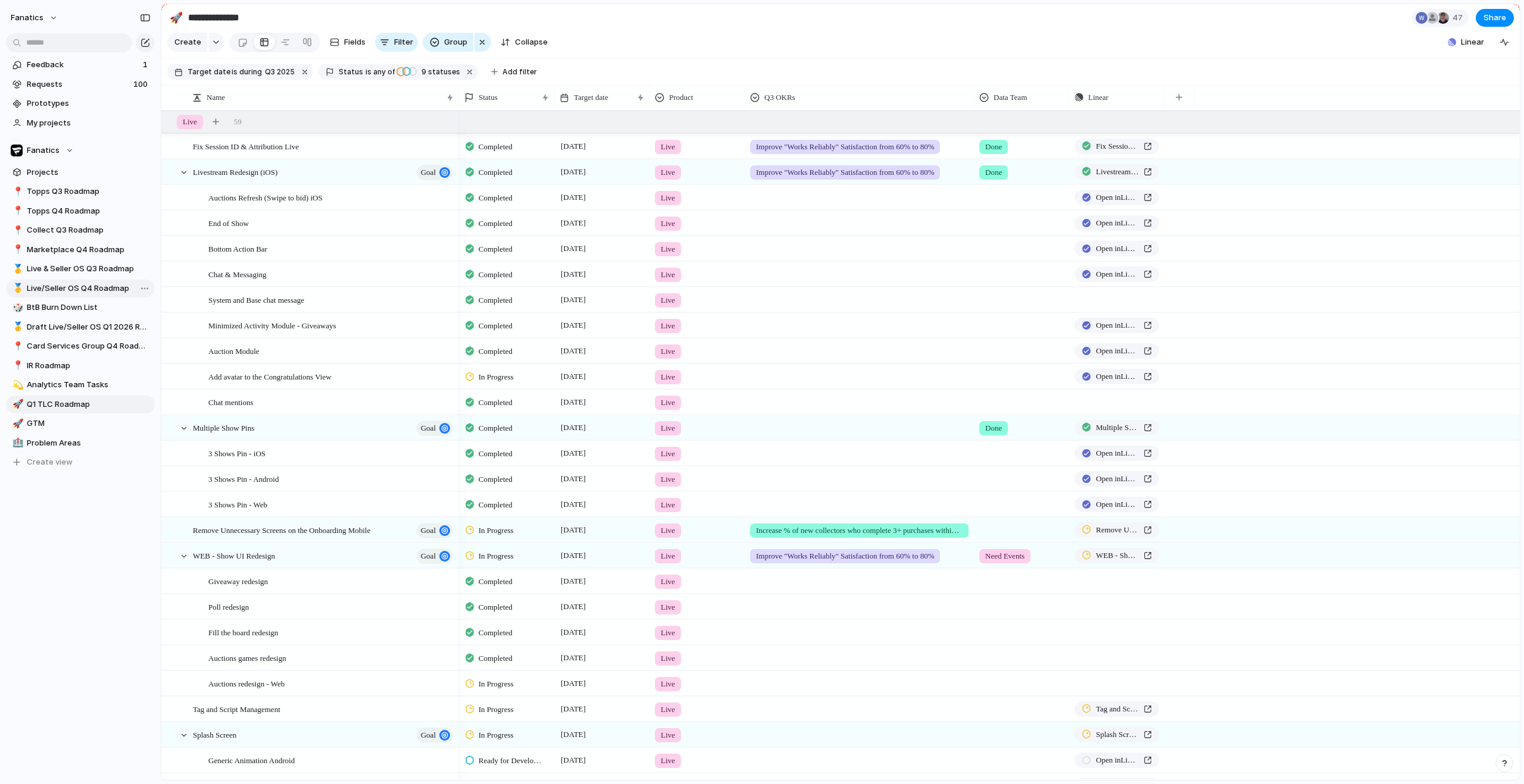
click at [75, 285] on span "Live/Seller OS Q4 Roadmap" at bounding box center [89, 288] width 124 height 12
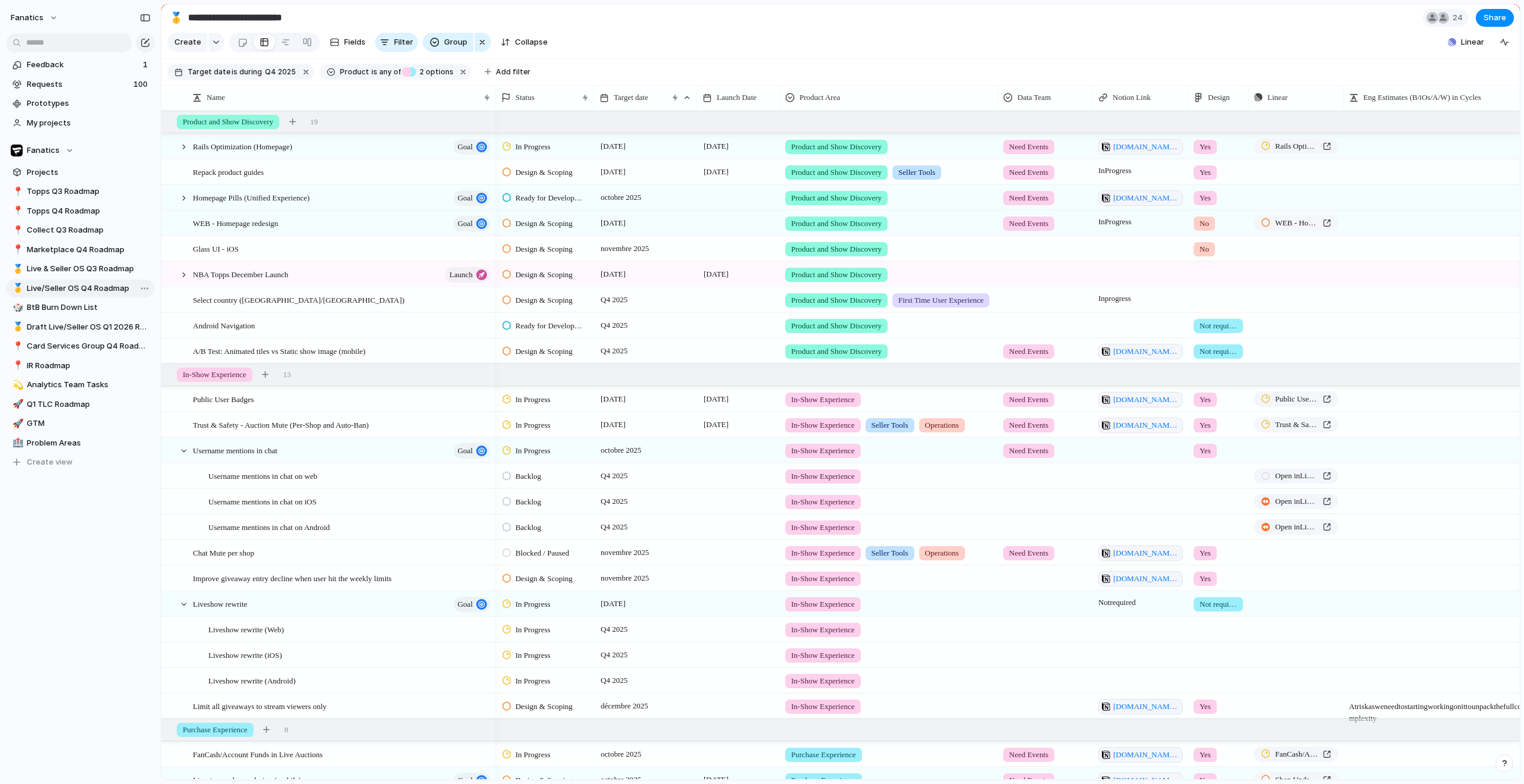
type input "**********"
click at [169, 127] on div at bounding box center [169, 122] width 11 height 11
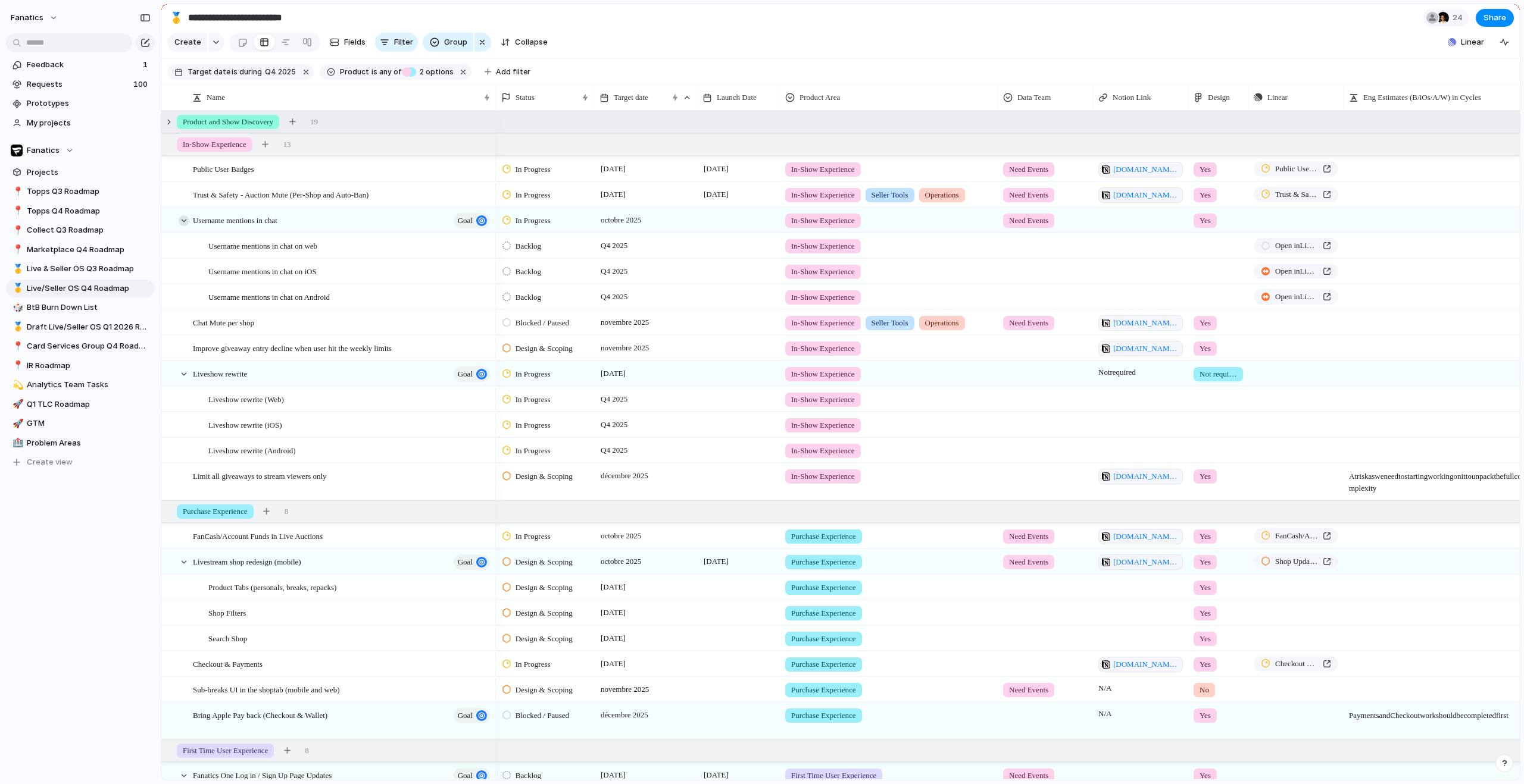
click at [187, 226] on div at bounding box center [183, 221] width 11 height 11
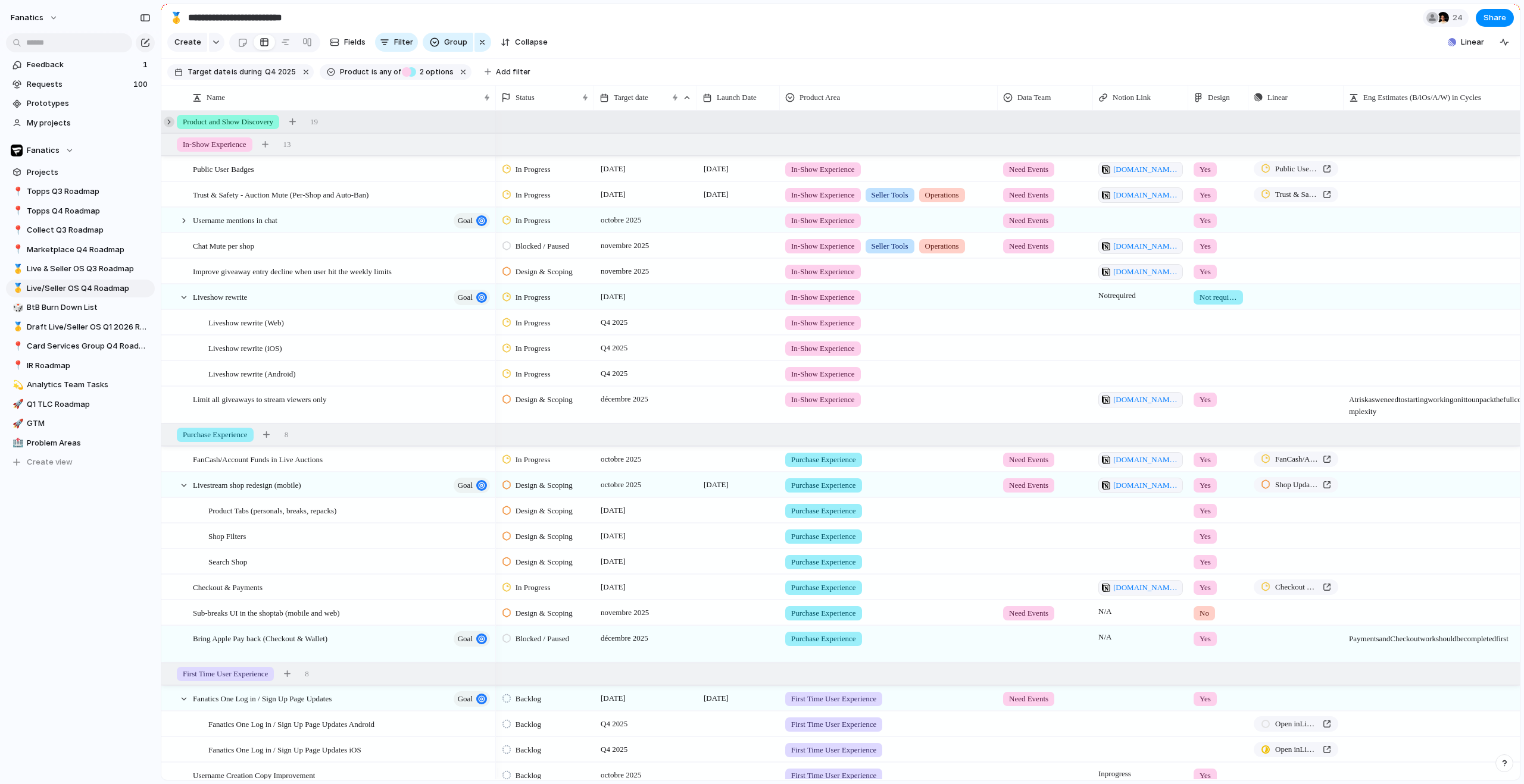
click at [169, 127] on div at bounding box center [169, 122] width 11 height 11
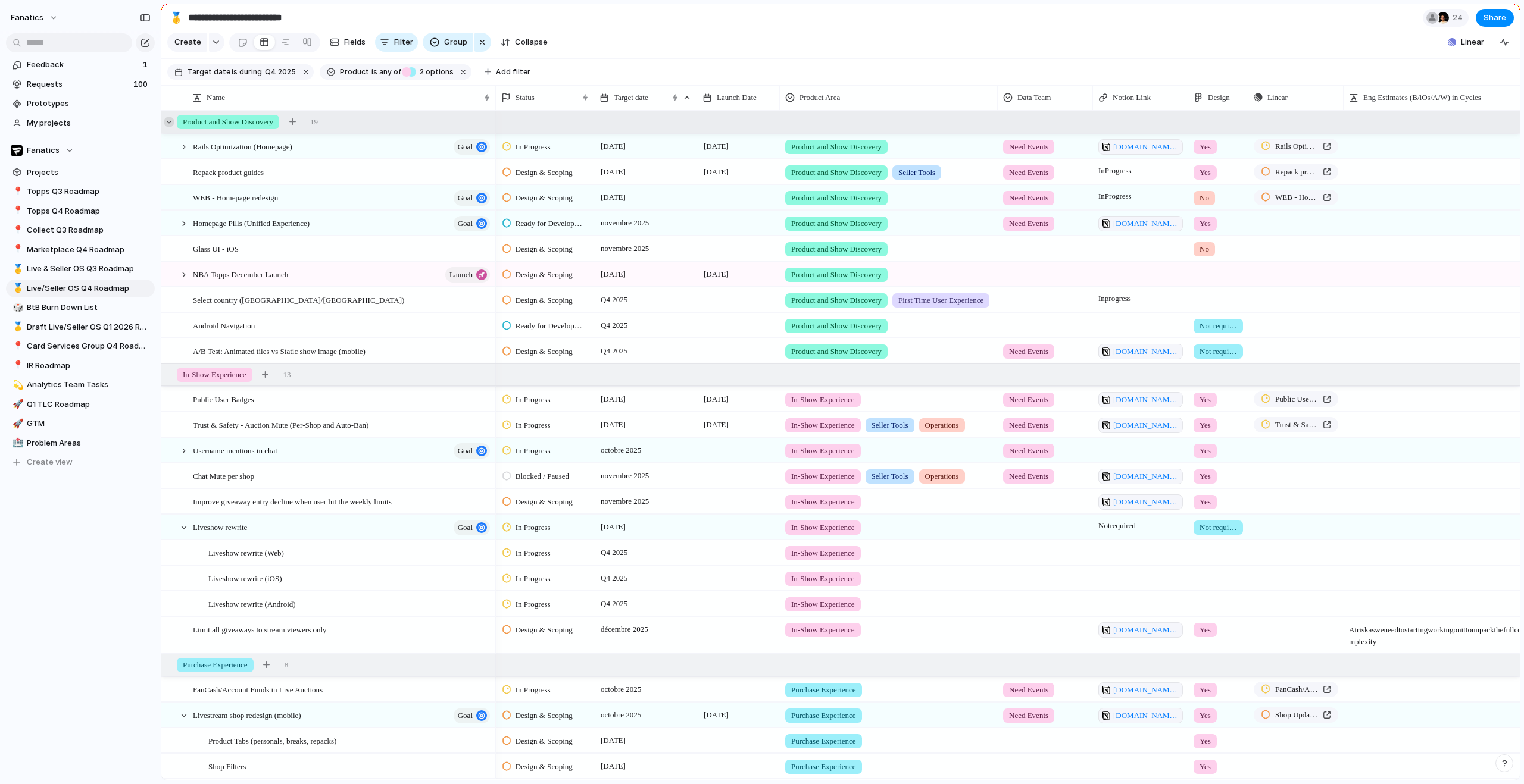
click at [170, 127] on div at bounding box center [169, 122] width 11 height 11
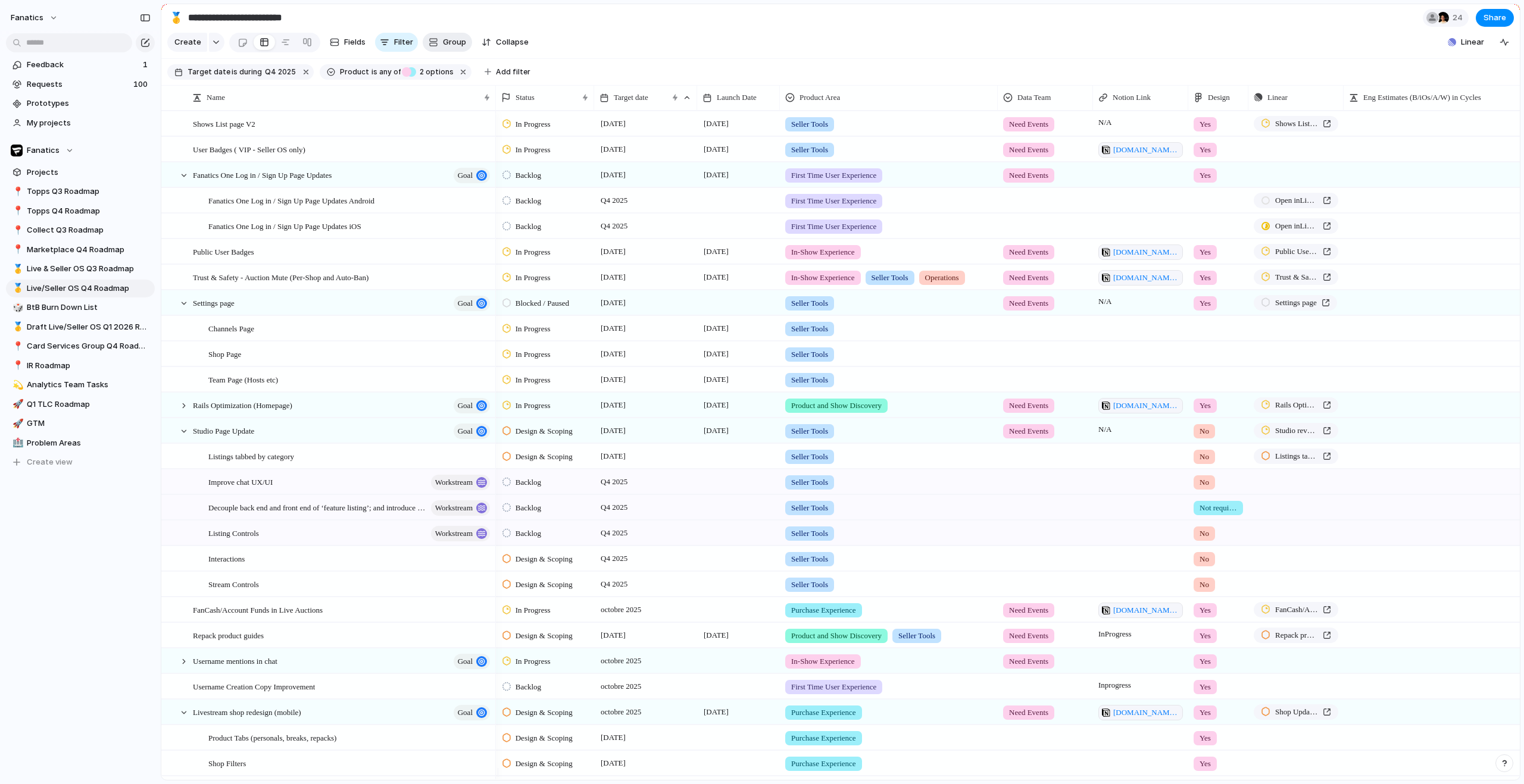
click at [453, 43] on span "Group" at bounding box center [454, 42] width 23 height 12
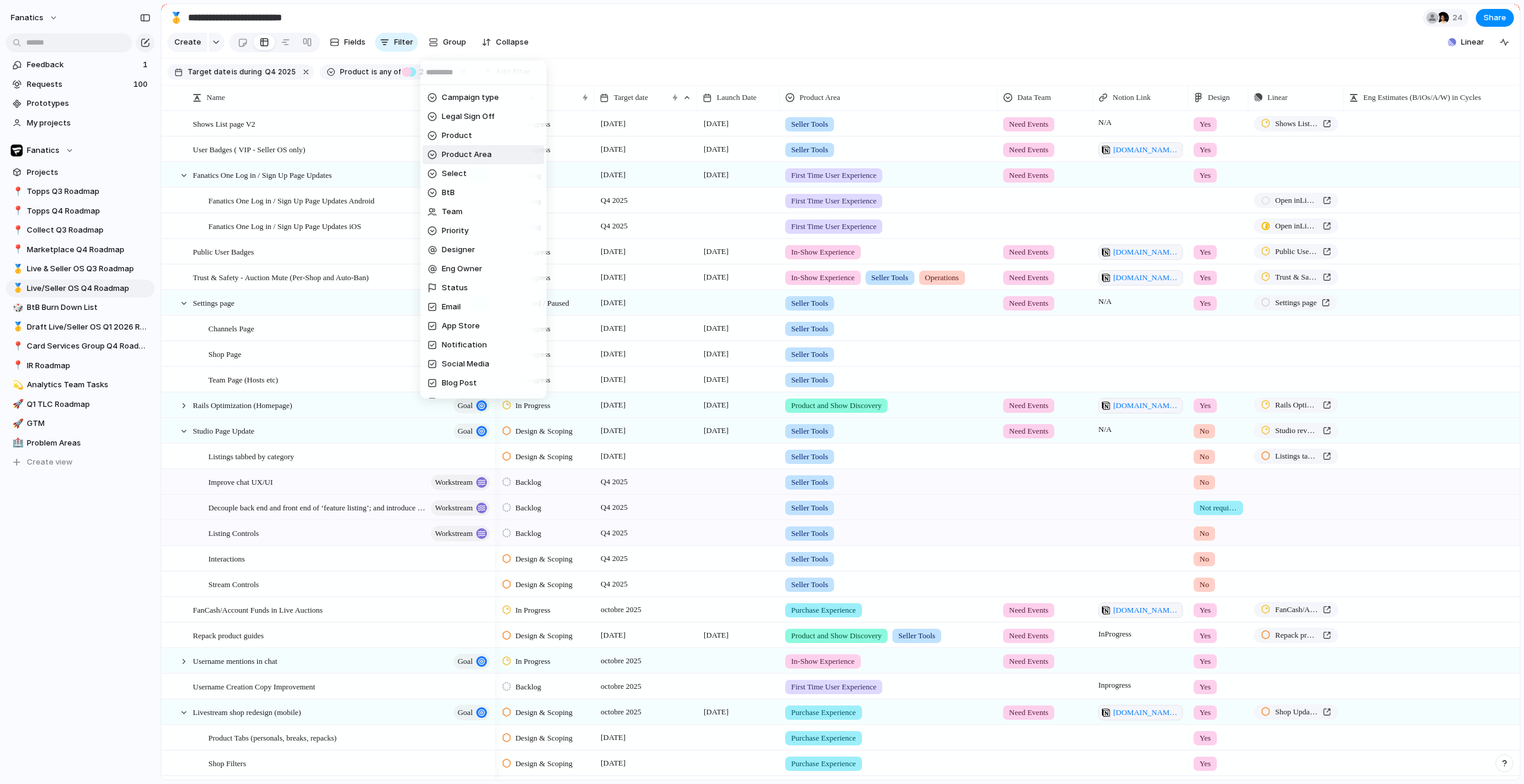
click at [477, 154] on span "Product Area" at bounding box center [466, 155] width 50 height 12
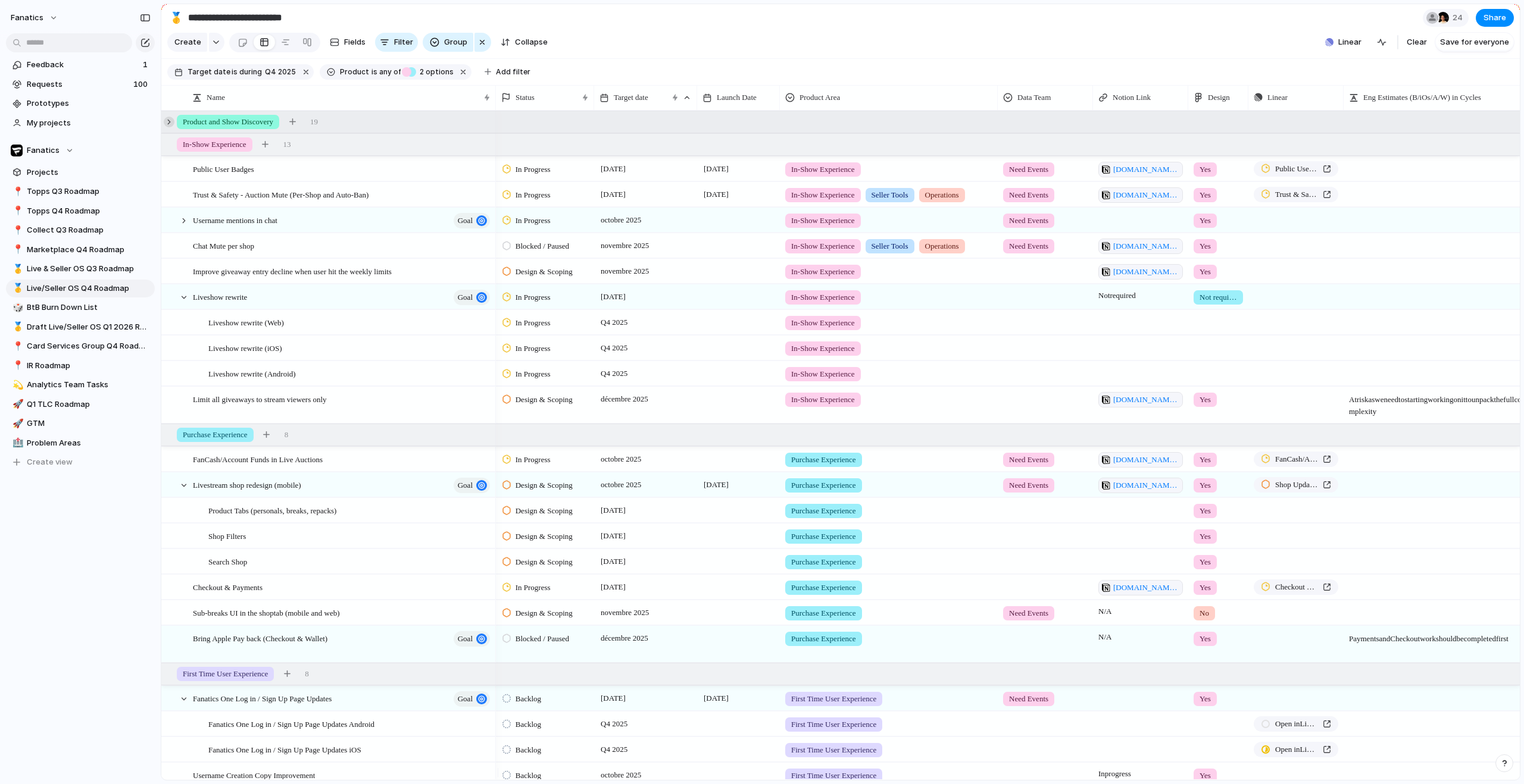
click at [171, 127] on div at bounding box center [169, 122] width 11 height 11
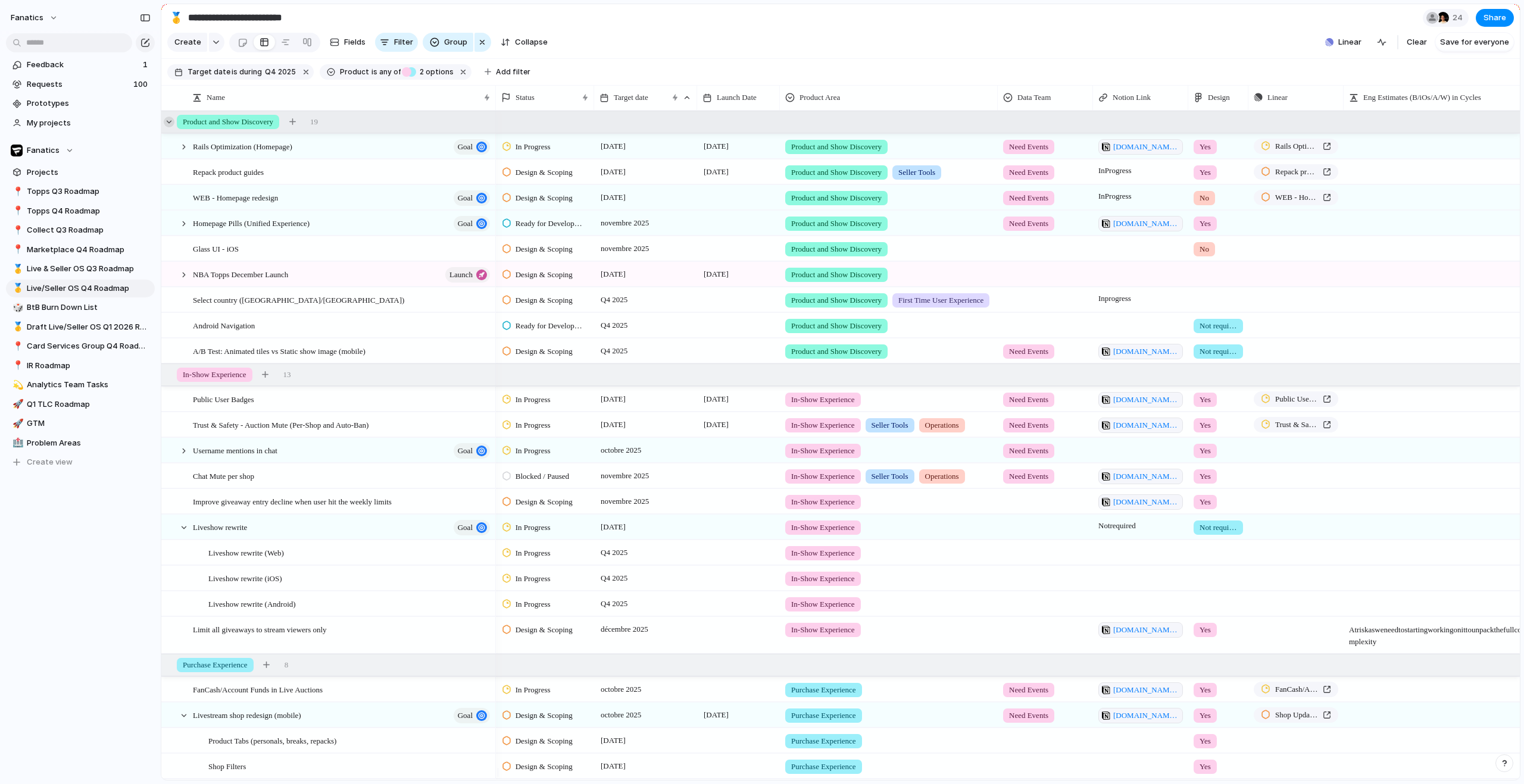
click at [172, 127] on div at bounding box center [169, 122] width 11 height 11
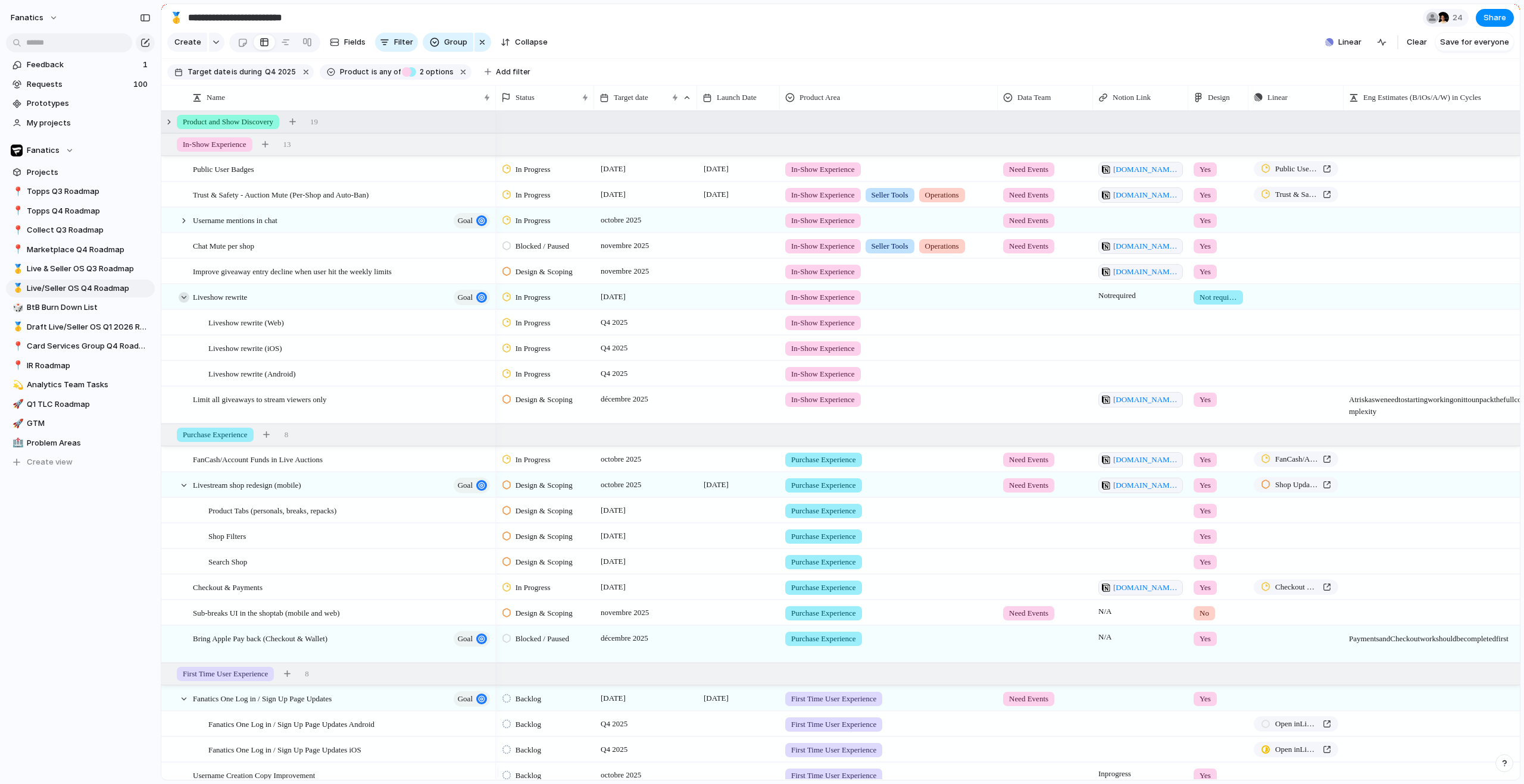
click at [183, 303] on div at bounding box center [183, 297] width 11 height 11
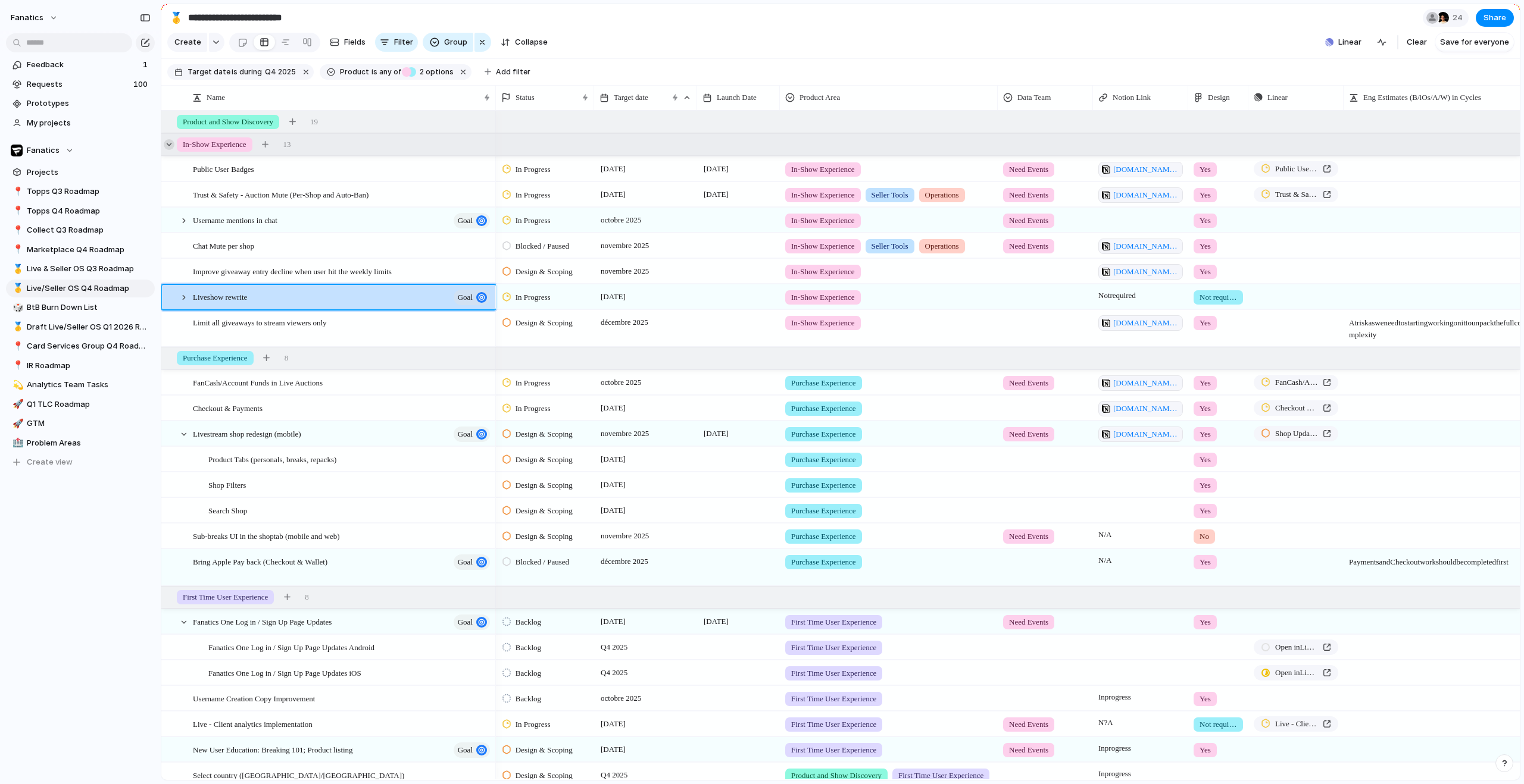
click at [169, 150] on div at bounding box center [169, 144] width 11 height 11
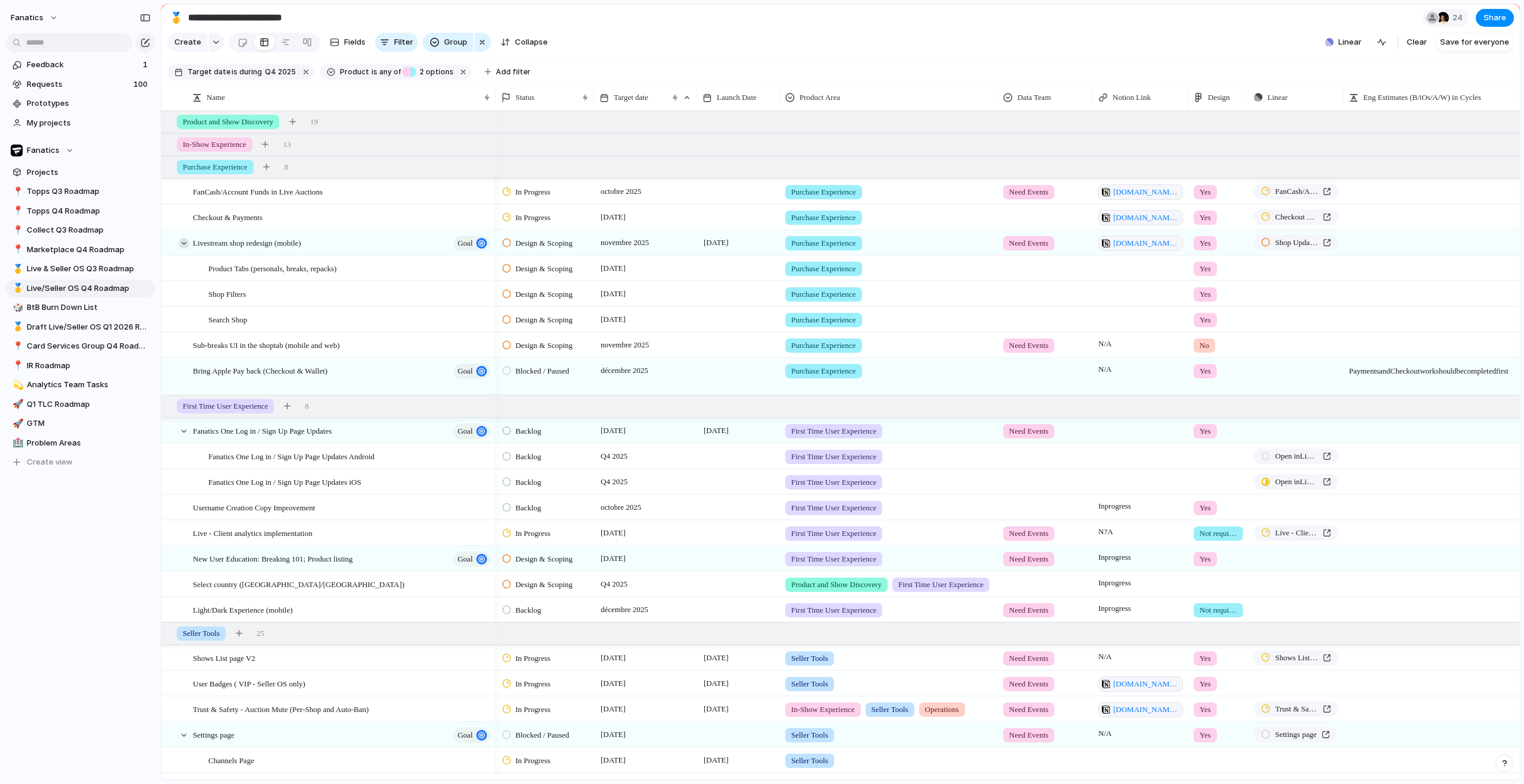
click at [182, 249] on div at bounding box center [183, 243] width 11 height 11
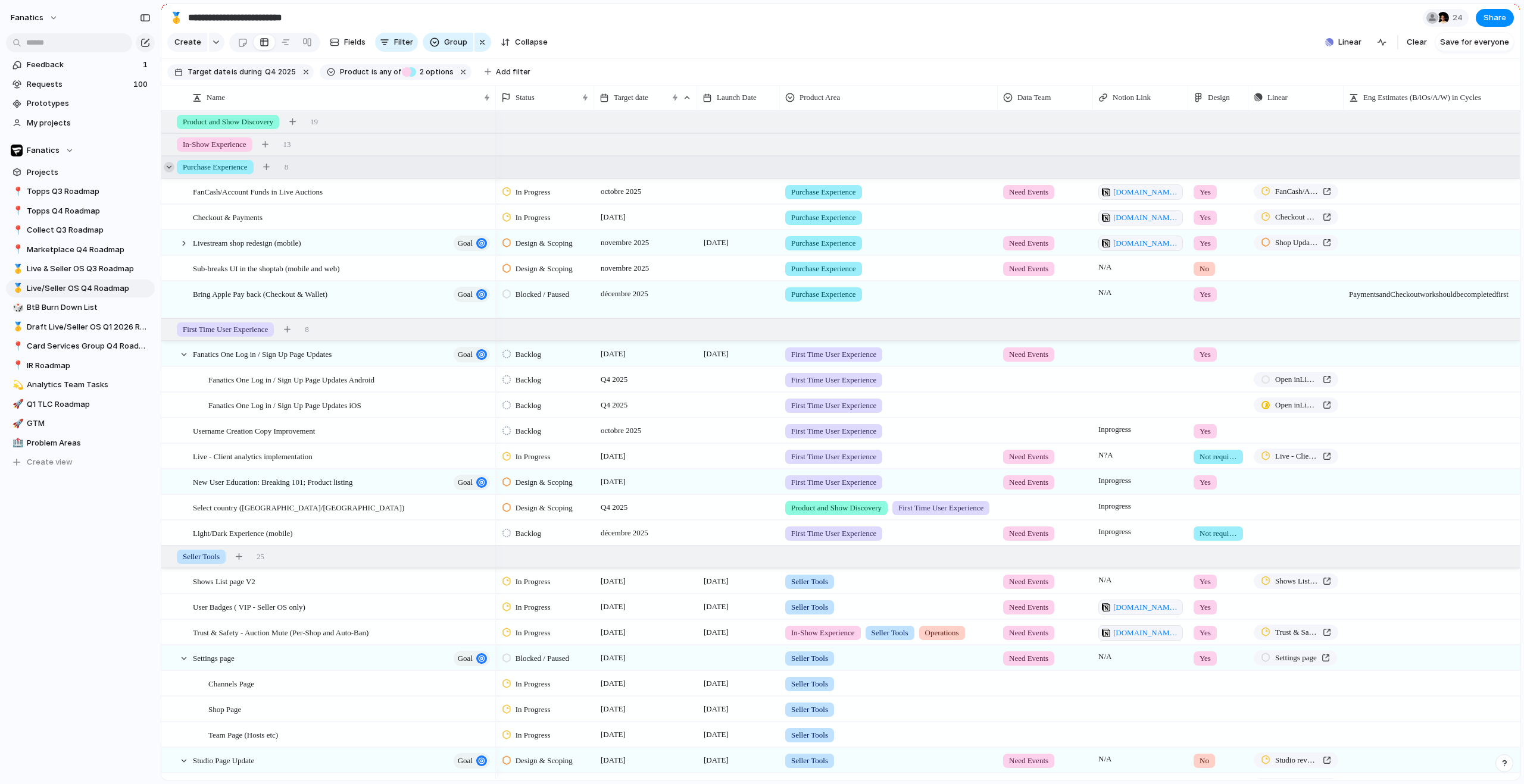
click at [170, 173] on div at bounding box center [169, 166] width 11 height 11
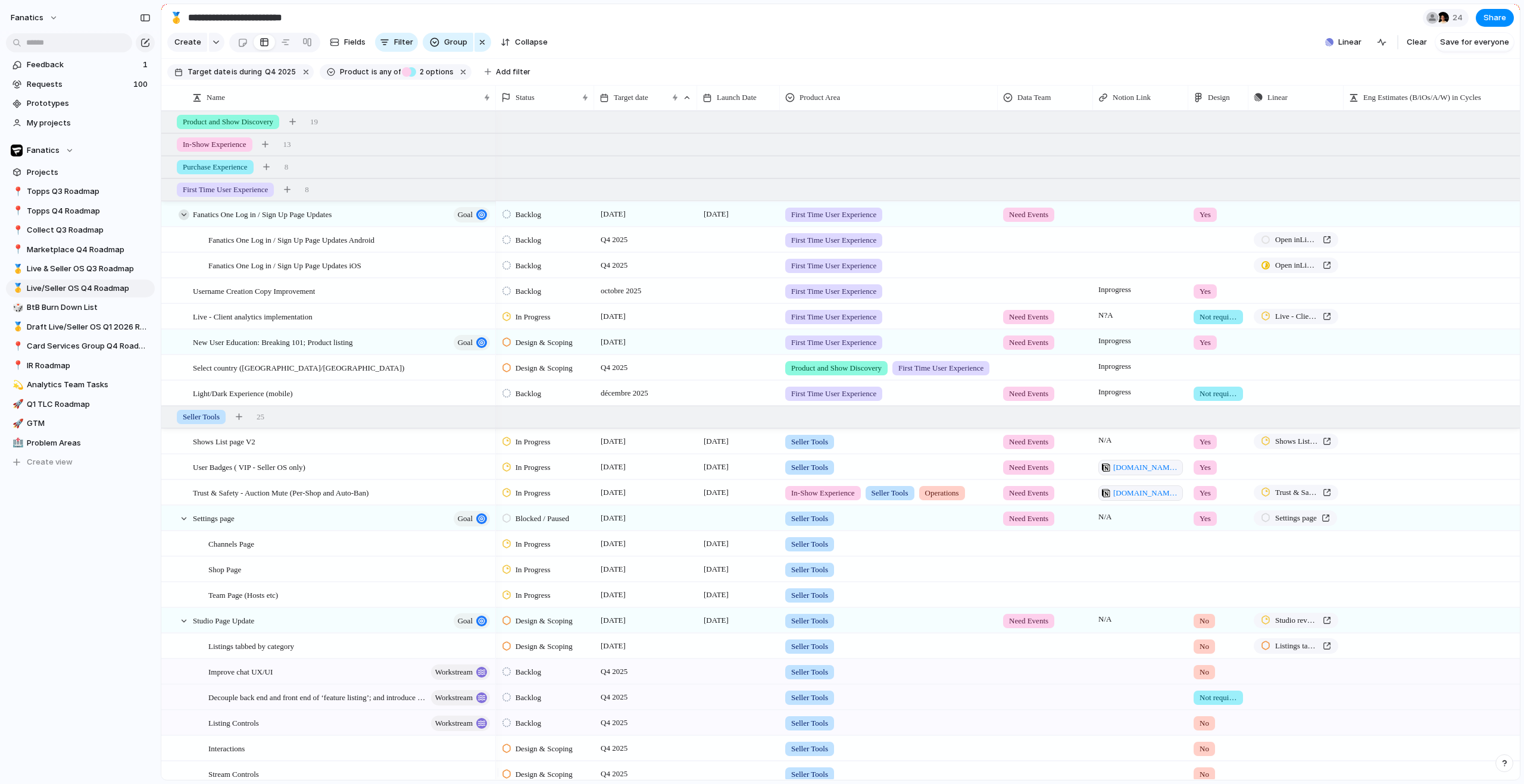
click at [185, 220] on div at bounding box center [183, 214] width 11 height 11
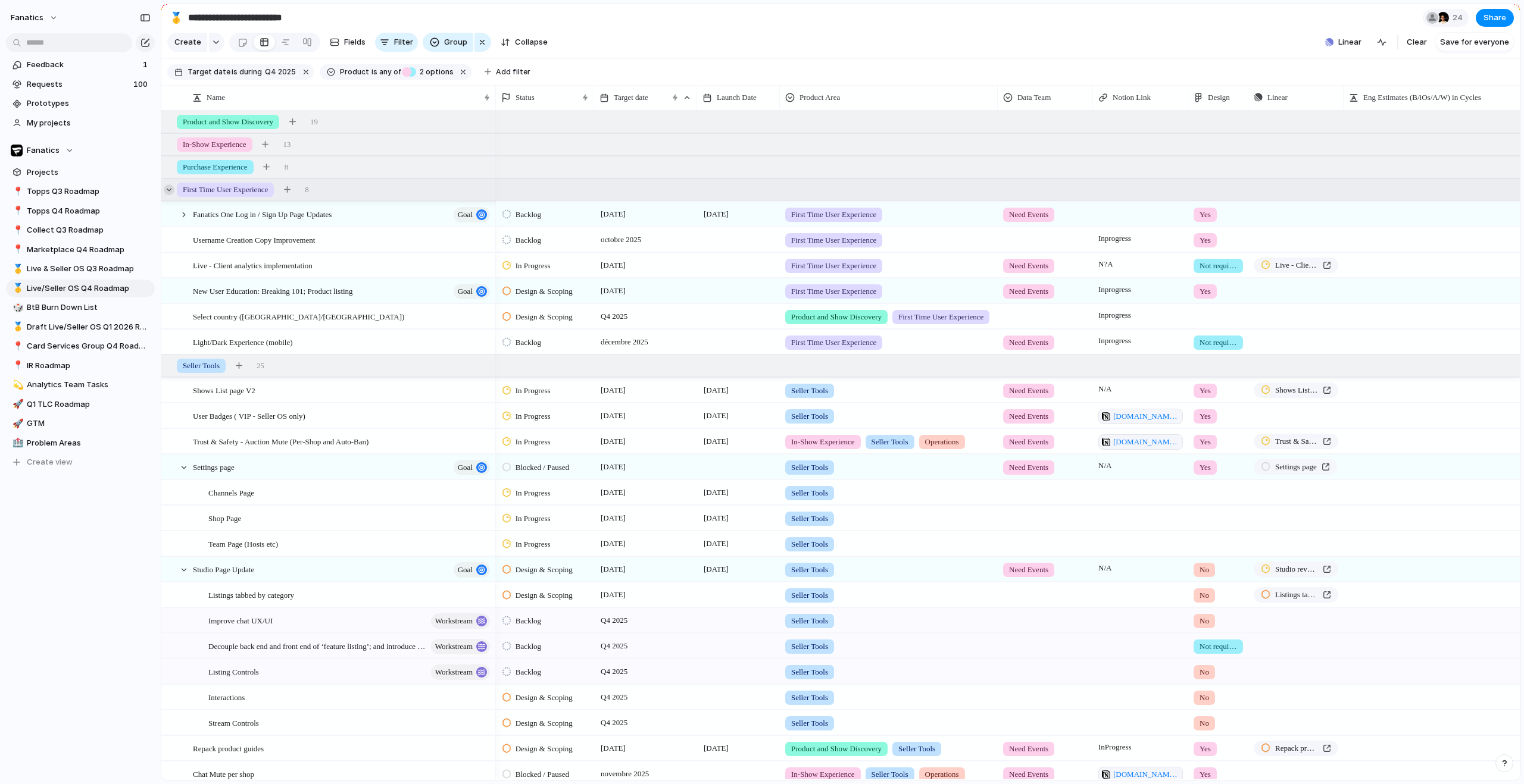
click at [169, 195] on div at bounding box center [169, 190] width 11 height 11
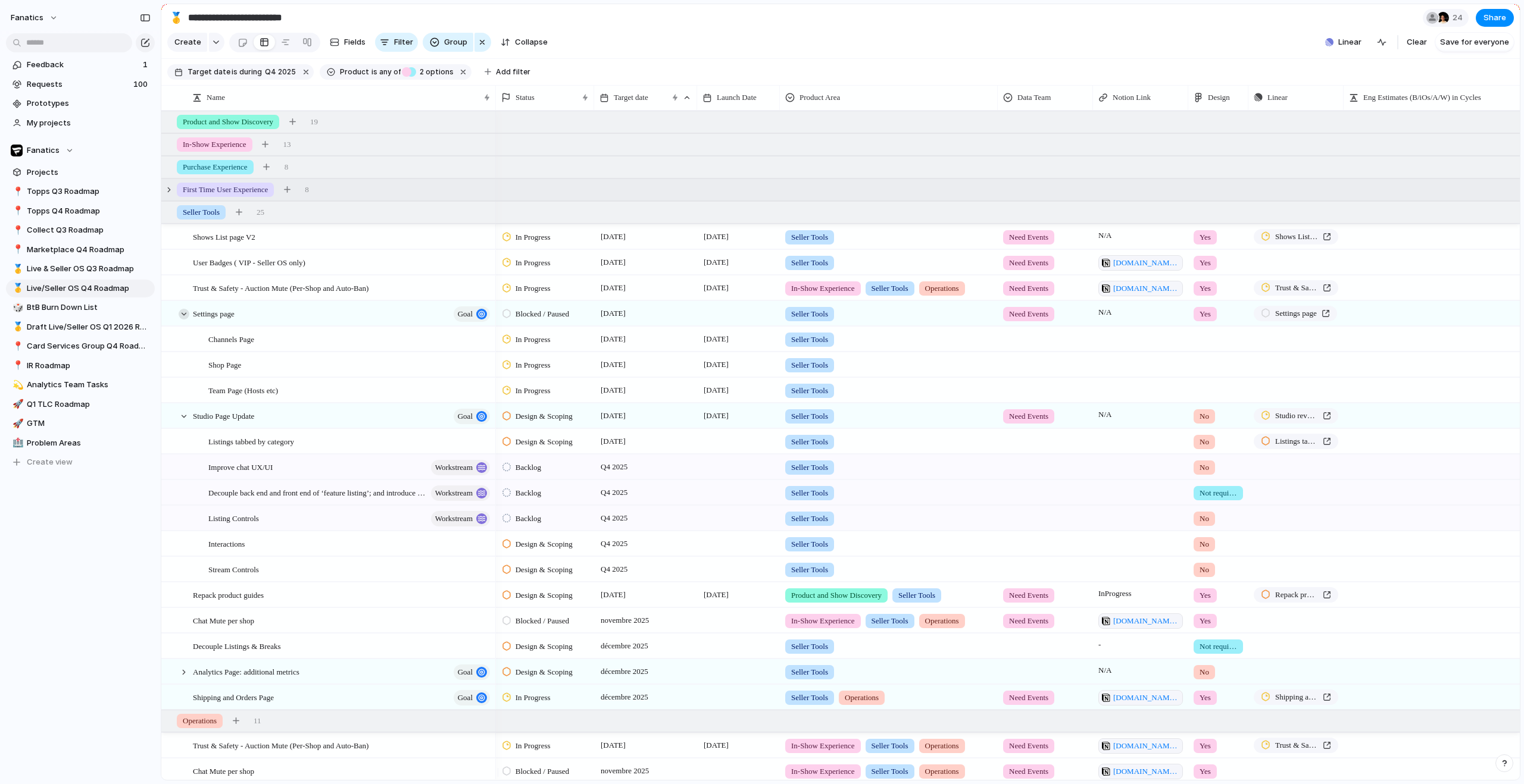
click at [187, 320] on div at bounding box center [183, 314] width 11 height 11
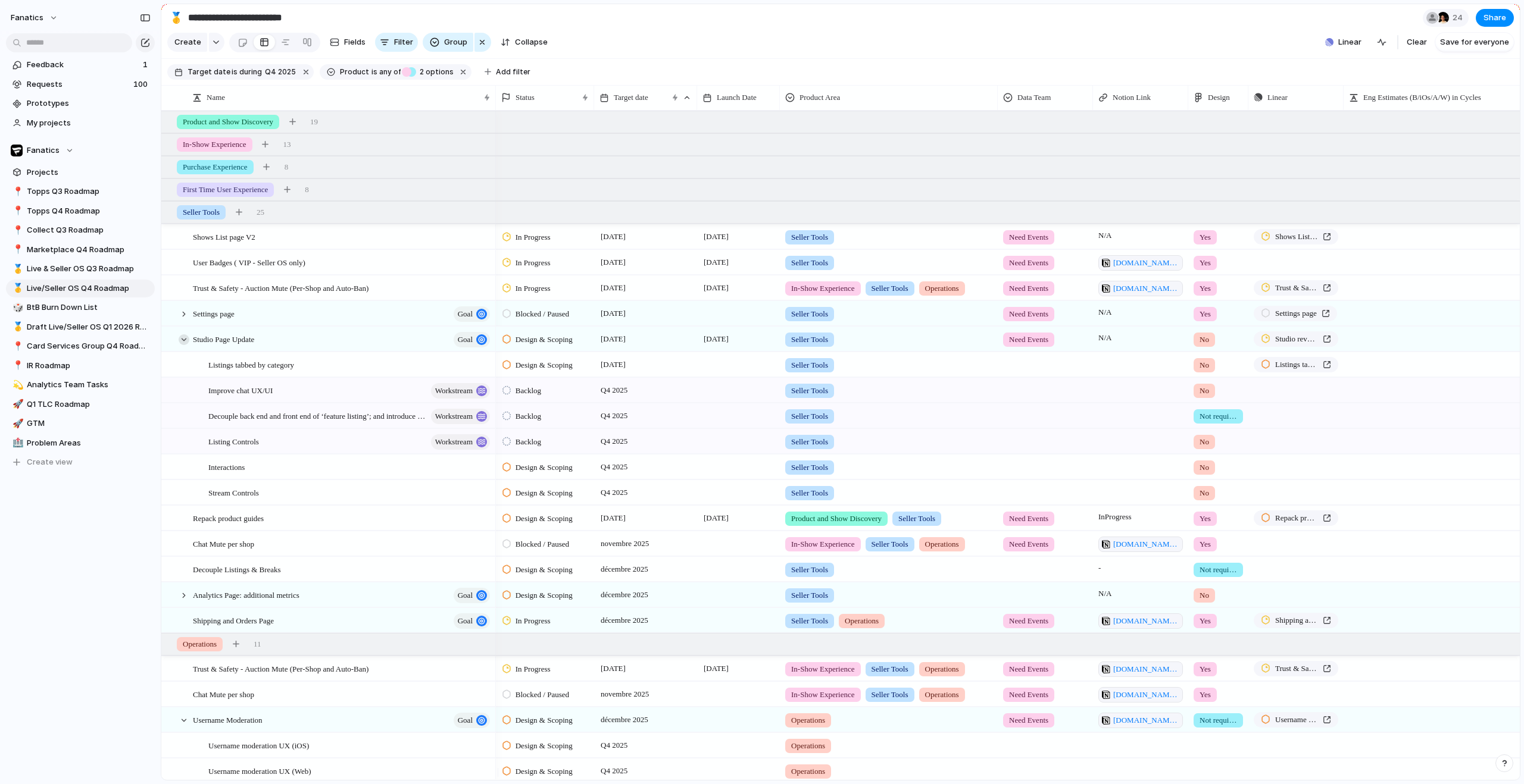
click at [185, 345] on div at bounding box center [183, 339] width 11 height 11
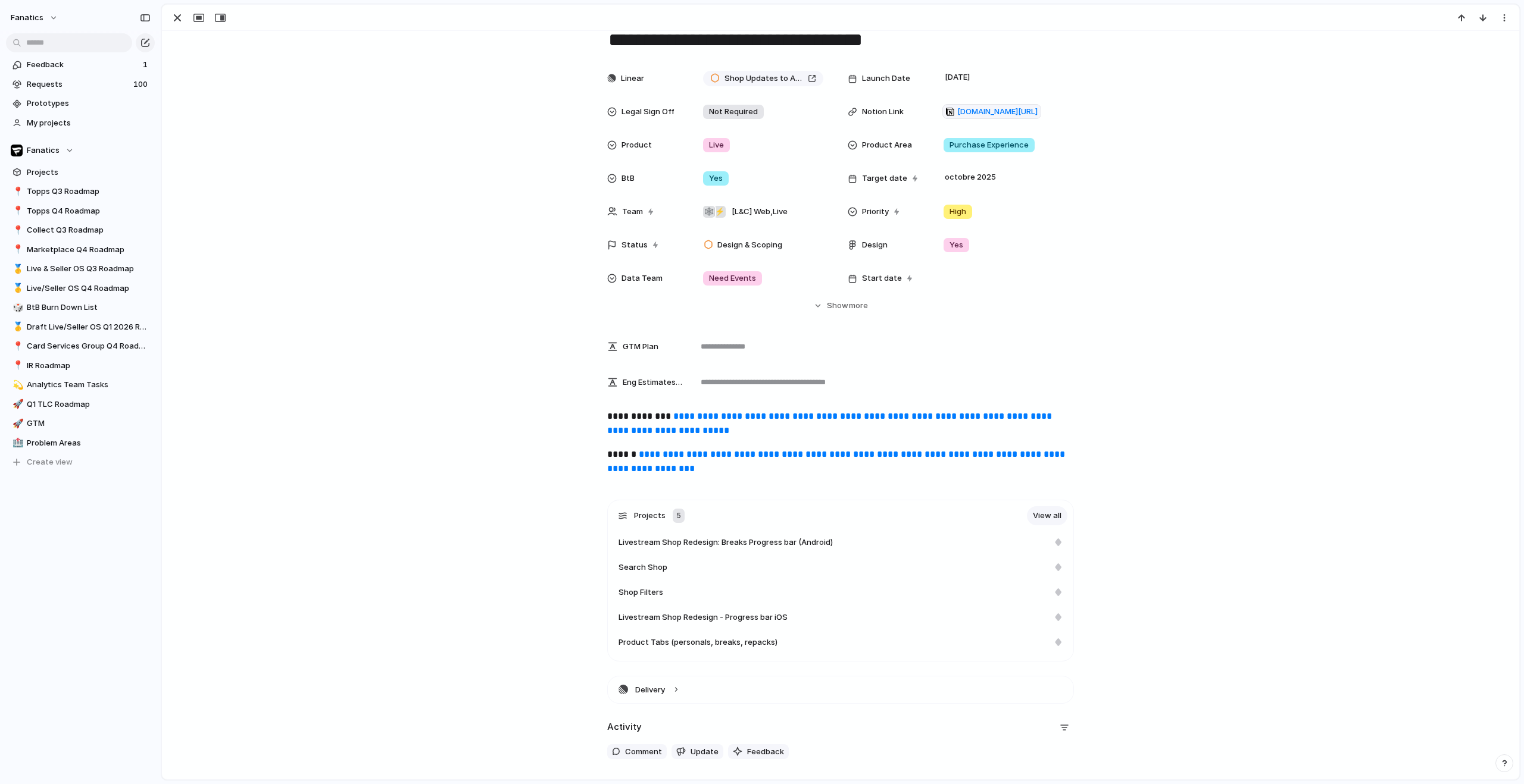
scroll to position [96, 0]
